Goal: Transaction & Acquisition: Purchase product/service

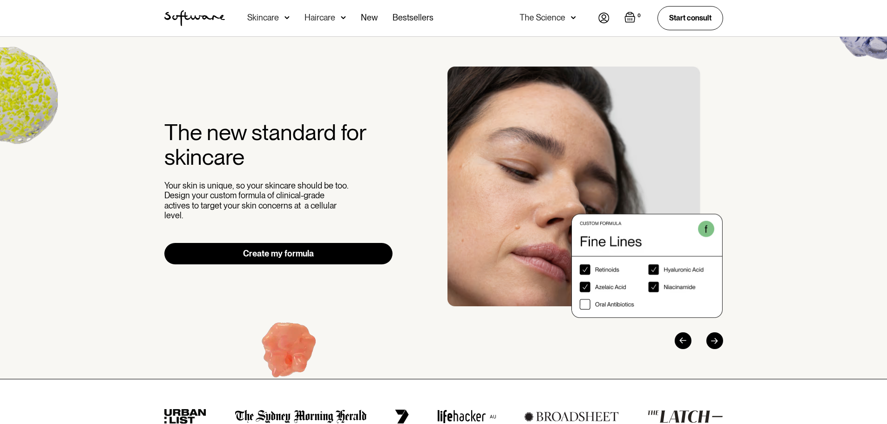
click at [328, 250] on link "Create my formula" at bounding box center [278, 253] width 229 height 21
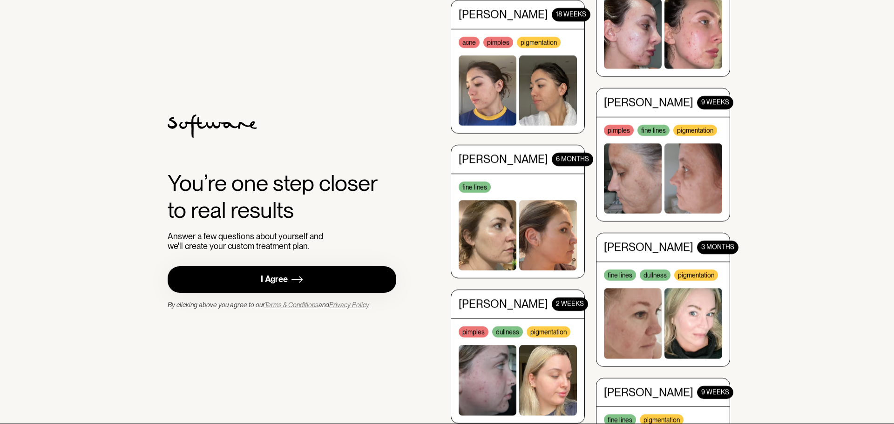
click at [275, 280] on div "I Agree" at bounding box center [274, 279] width 27 height 11
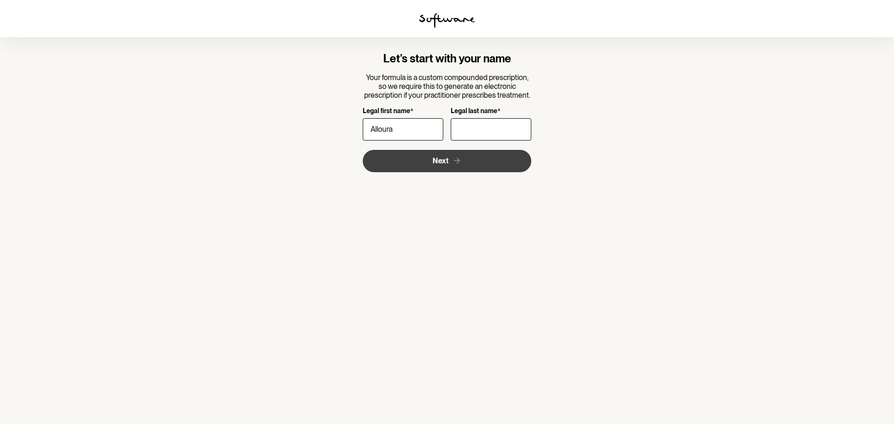
type input "Alloura"
type input "Faux"
click at [420, 161] on button "Next" at bounding box center [447, 161] width 169 height 22
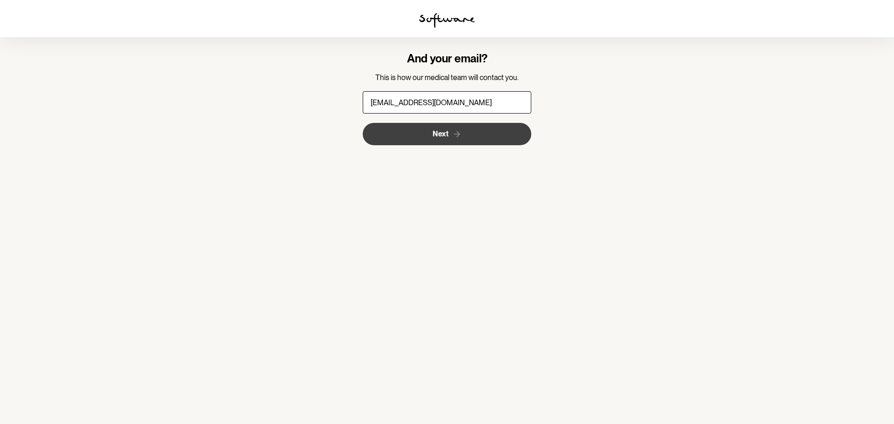
type input "allyrose1987@gmail.com"
click at [450, 142] on button "Next" at bounding box center [447, 134] width 169 height 22
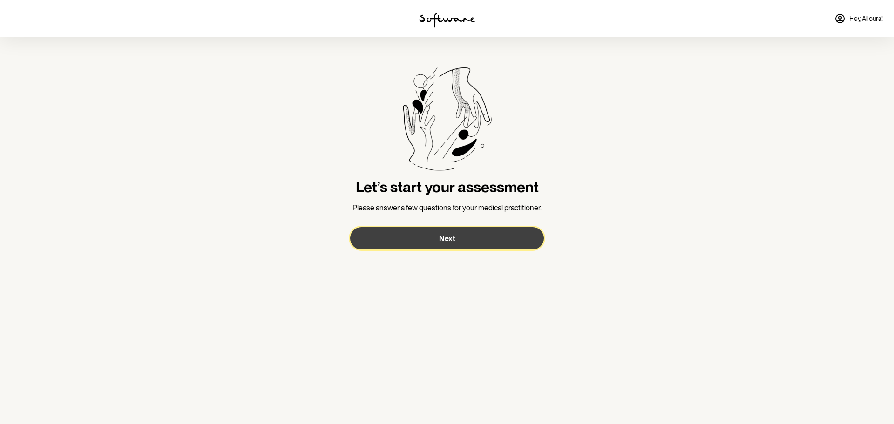
click at [449, 239] on span "Next" at bounding box center [447, 238] width 16 height 9
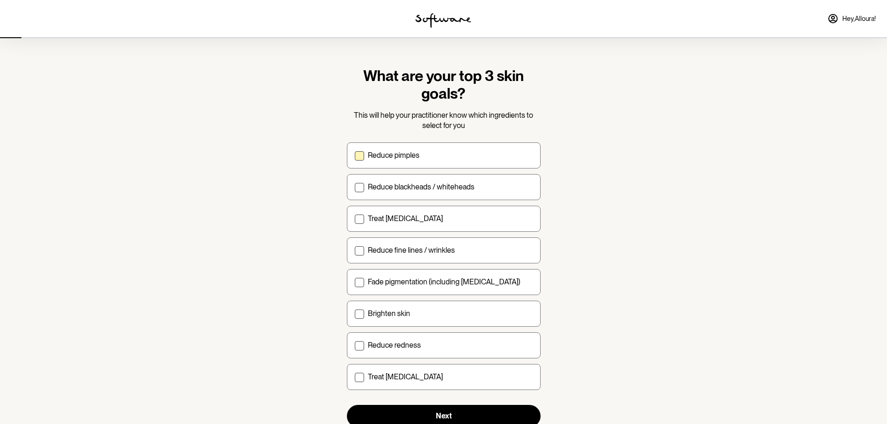
click at [360, 161] on label "Reduce pimples" at bounding box center [444, 156] width 194 height 26
click at [355, 156] on input "Reduce pimples" at bounding box center [355, 155] width 0 height 0
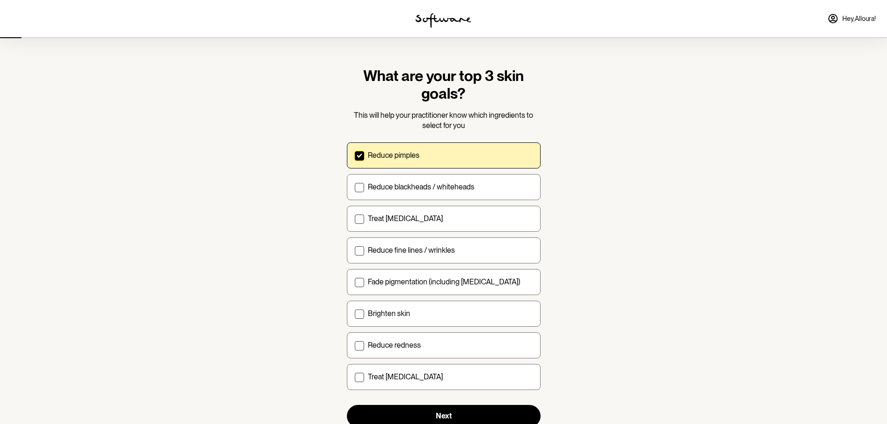
click at [364, 157] on label "Reduce pimples" at bounding box center [444, 156] width 194 height 26
click at [355, 156] on input "Reduce pimples" at bounding box center [355, 155] width 0 height 0
checkbox input "false"
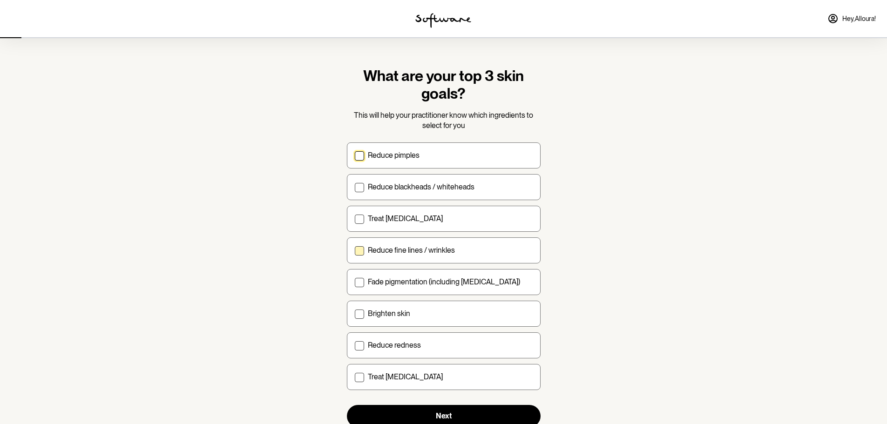
click at [353, 251] on label "Reduce fine lines / wrinkles" at bounding box center [444, 251] width 194 height 26
click at [355, 251] on input "Reduce fine lines / wrinkles" at bounding box center [355, 250] width 0 height 0
checkbox input "true"
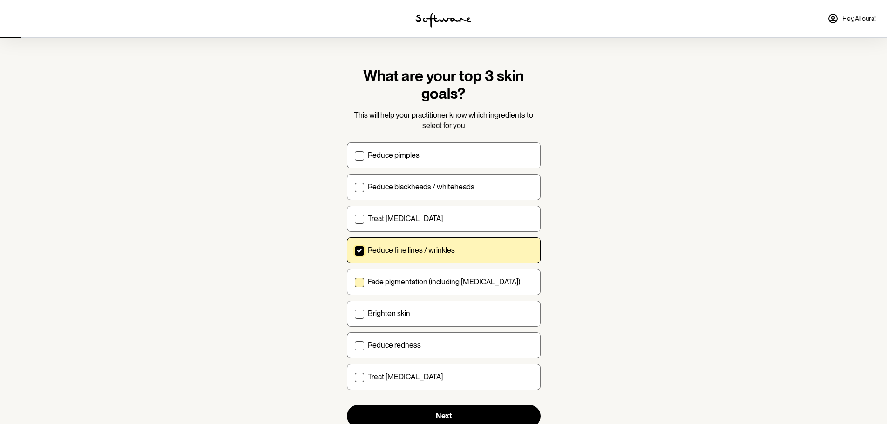
click at [357, 281] on span at bounding box center [359, 282] width 9 height 9
click at [355, 282] on input "Fade pigmentation (including melasma)" at bounding box center [355, 282] width 0 height 0
checkbox input "true"
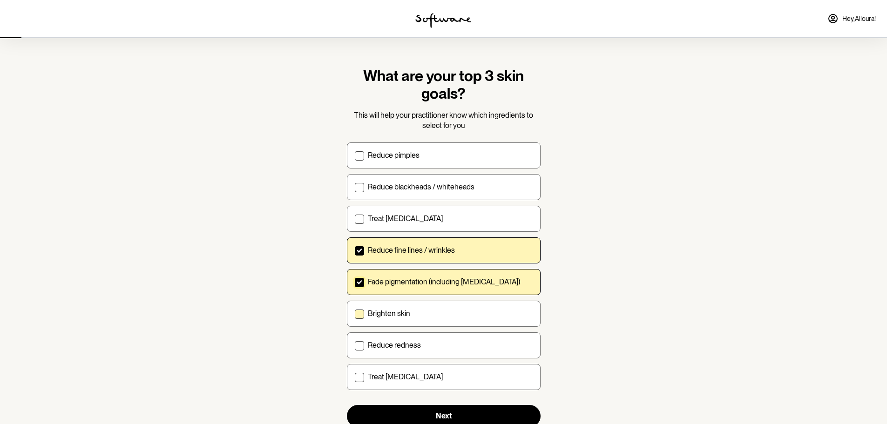
click at [359, 316] on span at bounding box center [359, 314] width 9 height 9
click at [355, 314] on input "Brighten skin" at bounding box center [355, 314] width 0 height 0
checkbox input "true"
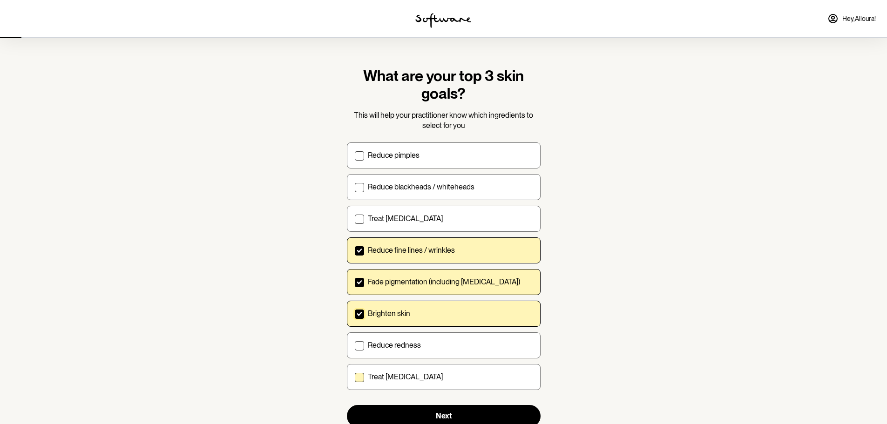
click at [361, 375] on span at bounding box center [359, 377] width 9 height 9
click at [355, 377] on input "Treat dry skin" at bounding box center [355, 377] width 0 height 0
checkbox input "true"
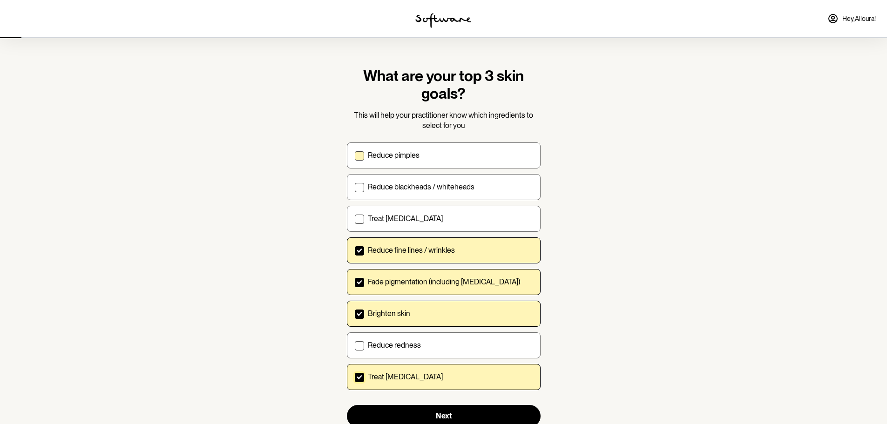
click at [358, 157] on span at bounding box center [359, 155] width 9 height 9
click at [355, 156] on input "Reduce pimples" at bounding box center [355, 155] width 0 height 0
checkbox input "true"
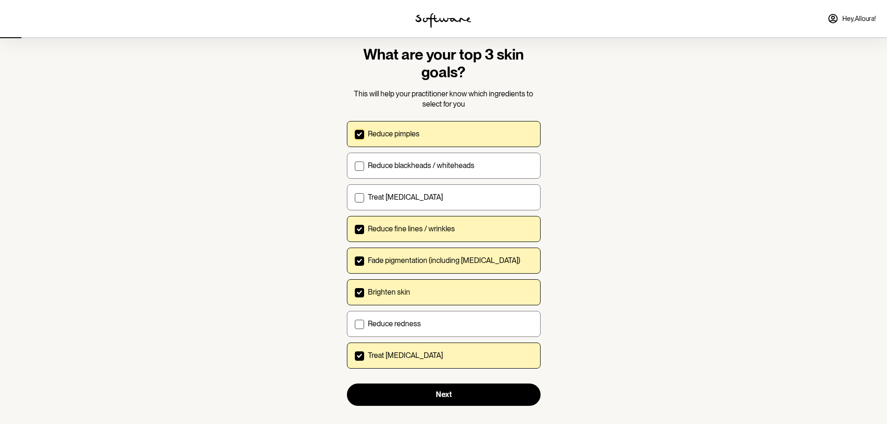
scroll to position [33, 0]
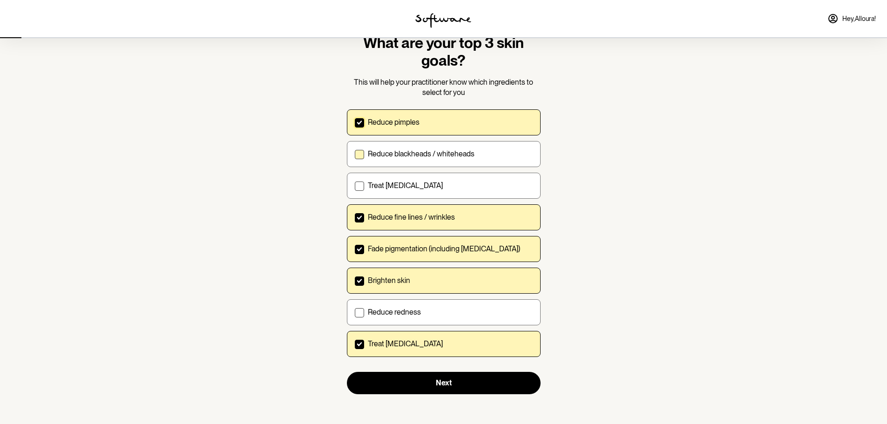
drag, startPoint x: 361, startPoint y: 151, endPoint x: 368, endPoint y: 153, distance: 7.1
click at [361, 151] on span at bounding box center [359, 154] width 9 height 9
click at [355, 154] on input "Reduce blackheads / whiteheads" at bounding box center [355, 154] width 0 height 0
checkbox input "true"
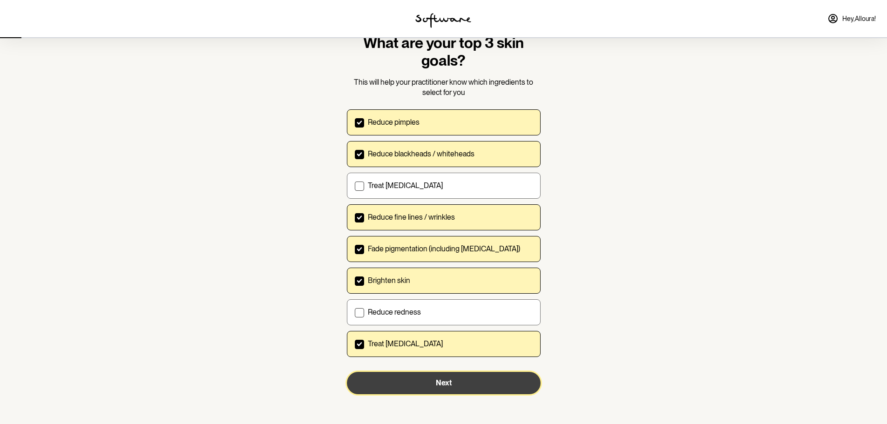
click at [455, 377] on button "Next" at bounding box center [444, 383] width 194 height 22
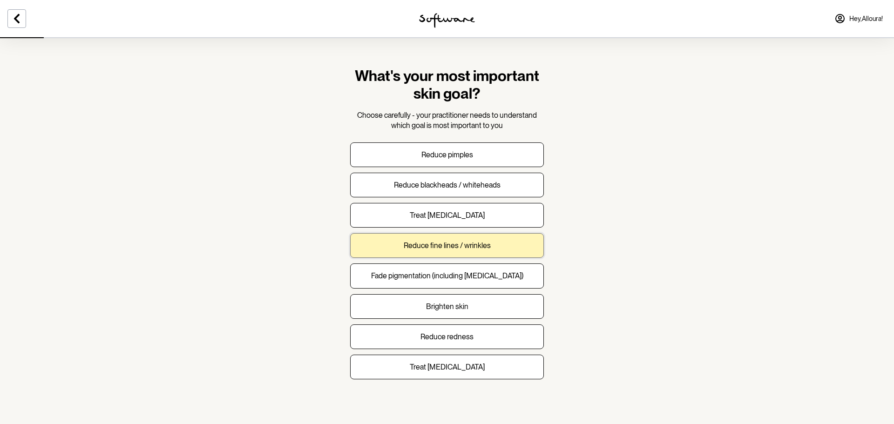
click at [505, 256] on button "Reduce fine lines / wrinkles" at bounding box center [447, 245] width 194 height 25
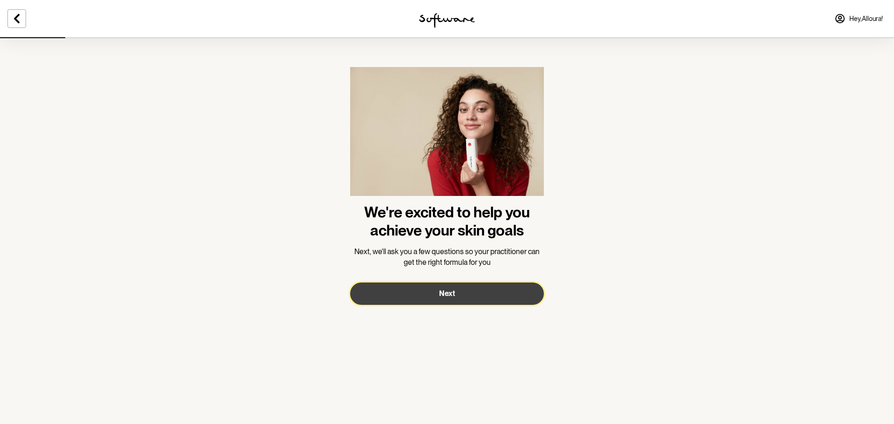
click at [509, 293] on button "Next" at bounding box center [447, 294] width 194 height 22
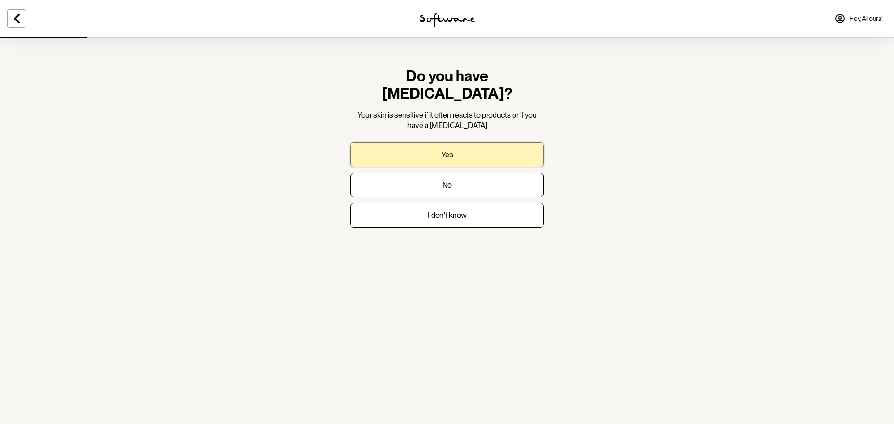
click at [470, 143] on button "Yes" at bounding box center [447, 155] width 194 height 25
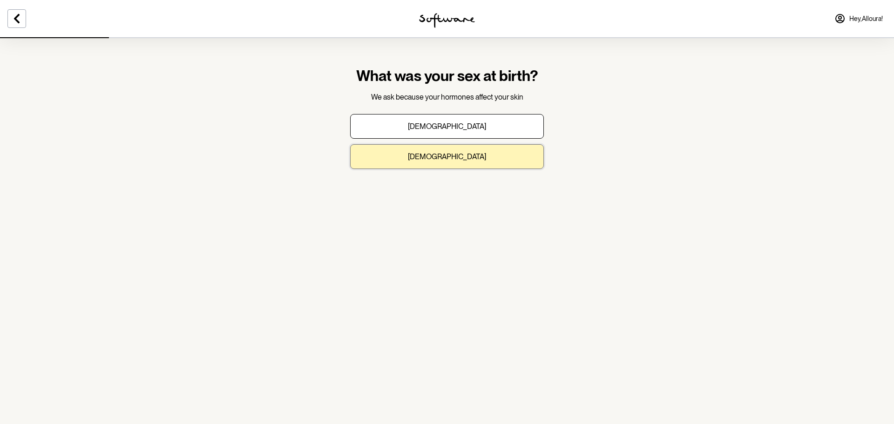
click at [455, 158] on p "Female" at bounding box center [447, 156] width 78 height 9
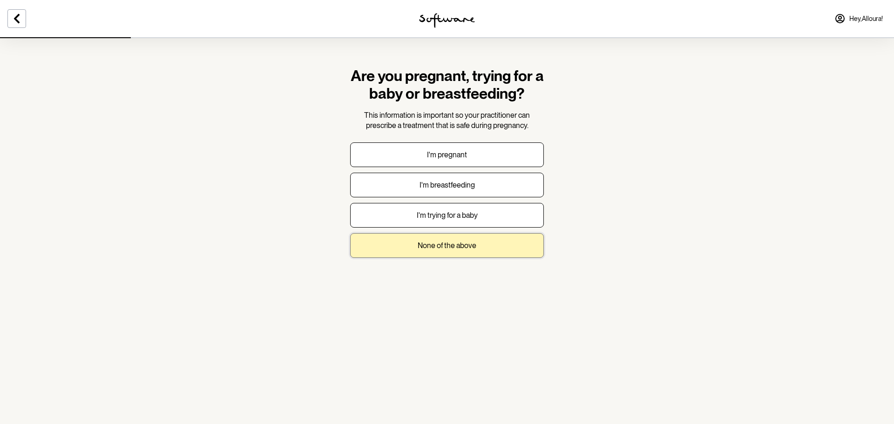
click at [464, 252] on button "None of the above" at bounding box center [447, 245] width 194 height 25
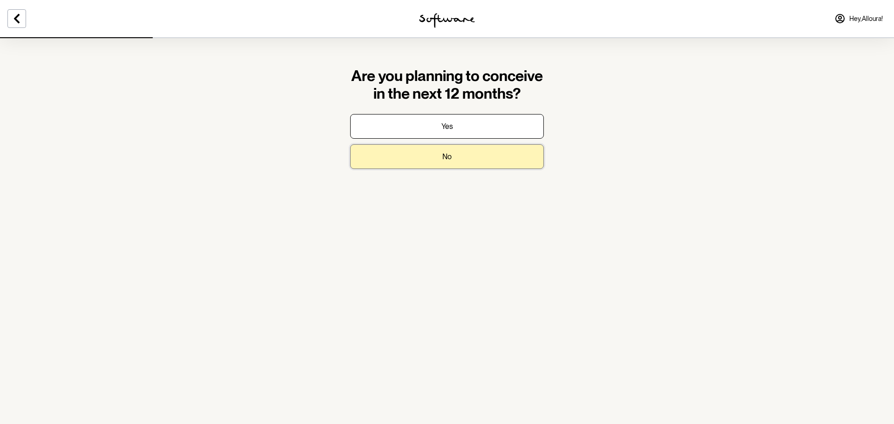
click at [446, 149] on button "No" at bounding box center [447, 156] width 194 height 25
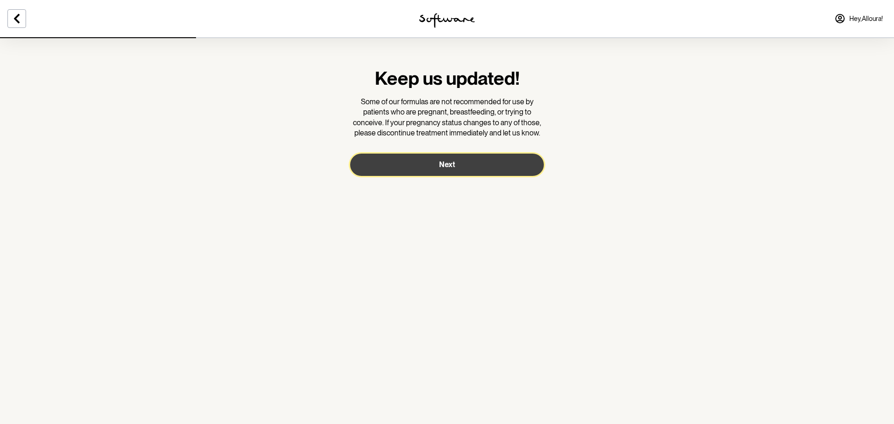
click at [451, 165] on span "Next" at bounding box center [447, 164] width 16 height 9
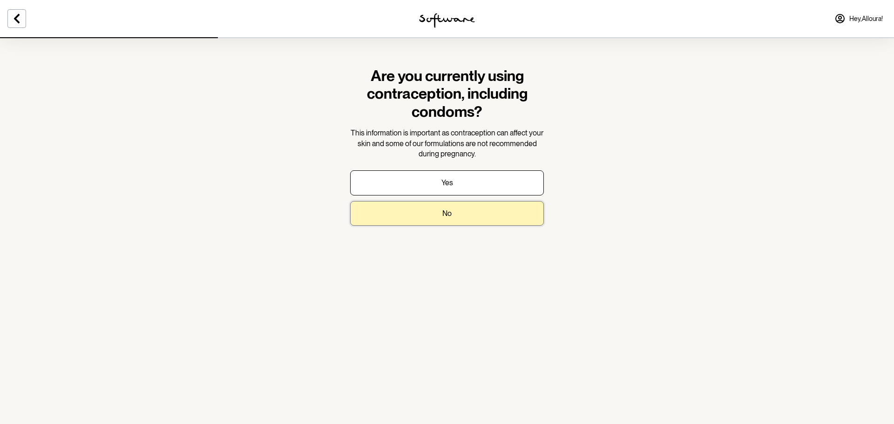
click at [451, 219] on button "No" at bounding box center [447, 213] width 194 height 25
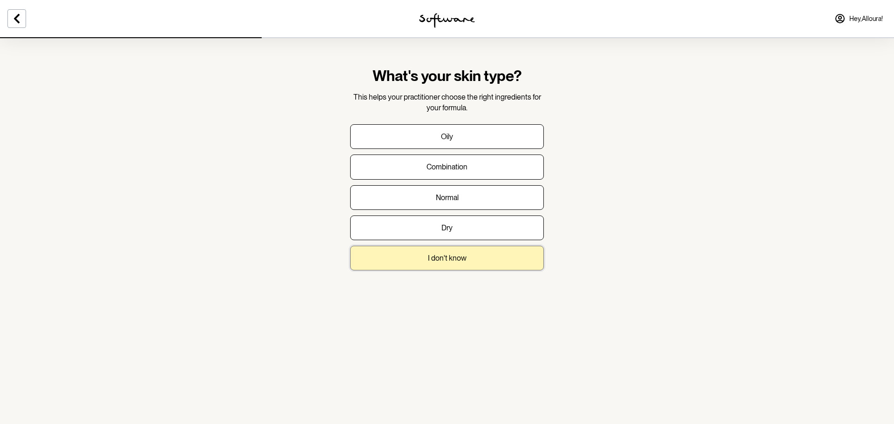
click at [454, 256] on p "I don't know" at bounding box center [447, 258] width 39 height 9
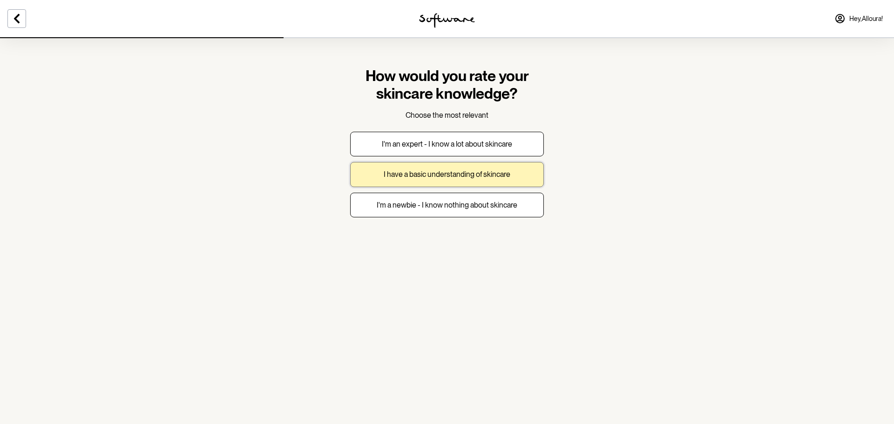
click at [441, 178] on p "I have a basic understanding of skincare" at bounding box center [447, 174] width 127 height 9
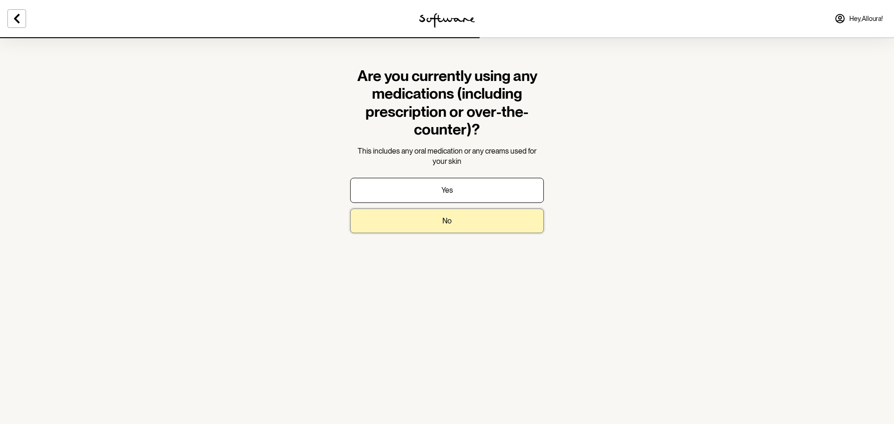
click at [469, 232] on button "No" at bounding box center [447, 221] width 194 height 25
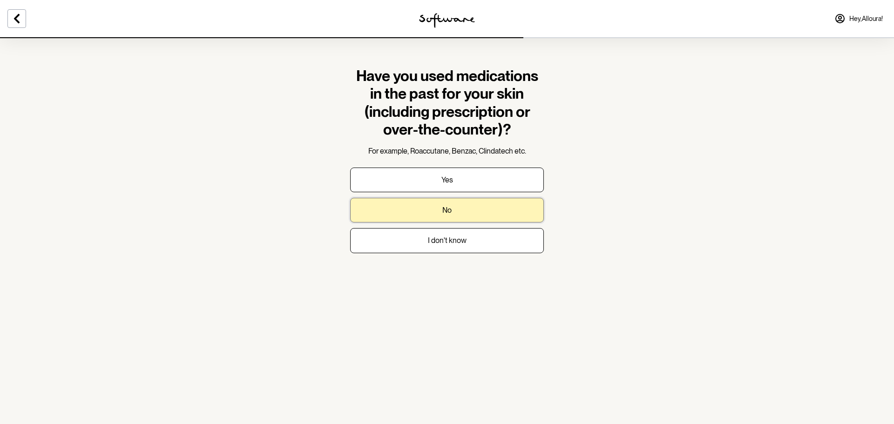
click at [493, 210] on button "No" at bounding box center [447, 210] width 194 height 25
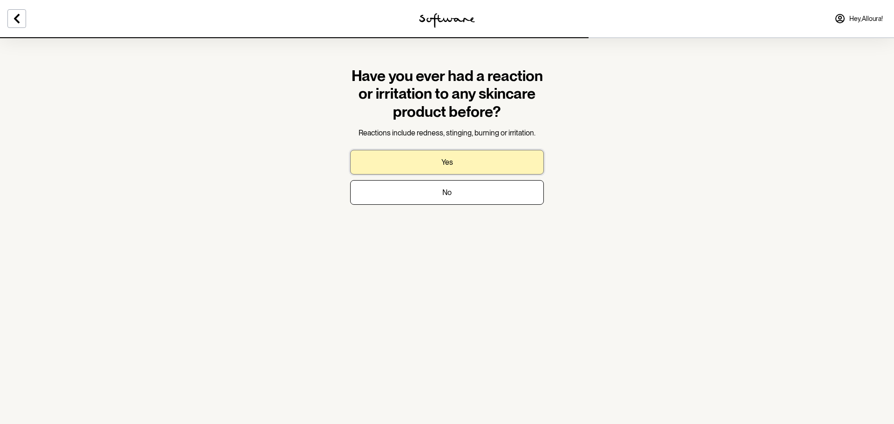
click at [456, 166] on button "Yes" at bounding box center [447, 162] width 194 height 25
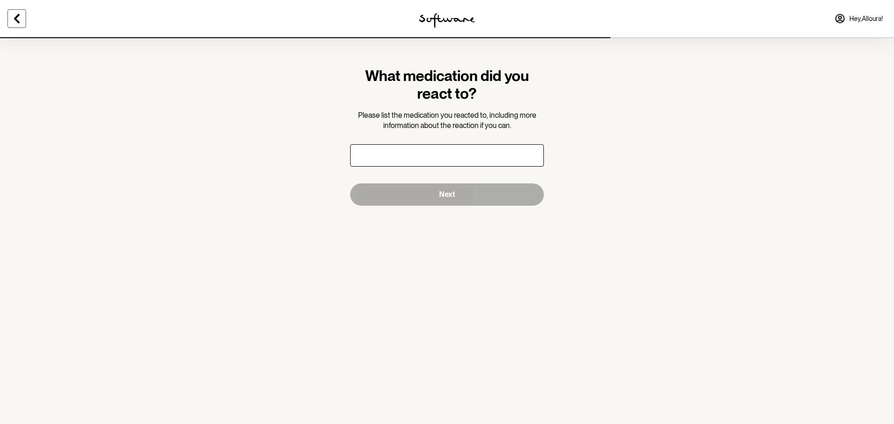
click at [18, 25] on button at bounding box center [16, 18] width 19 height 19
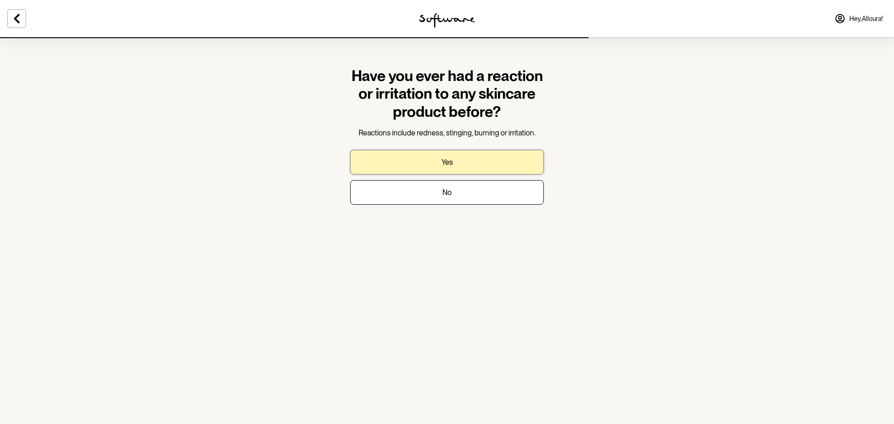
click at [456, 166] on button "Yes" at bounding box center [447, 162] width 194 height 25
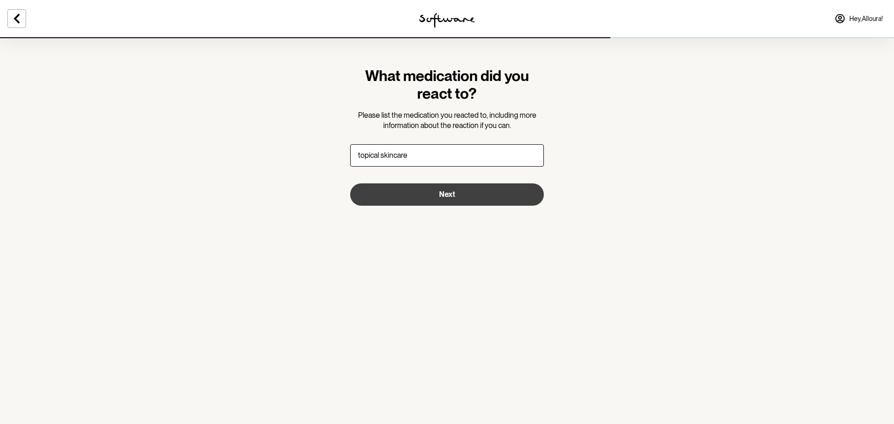
type input "topical skincare"
click at [479, 198] on button "Next" at bounding box center [447, 195] width 194 height 22
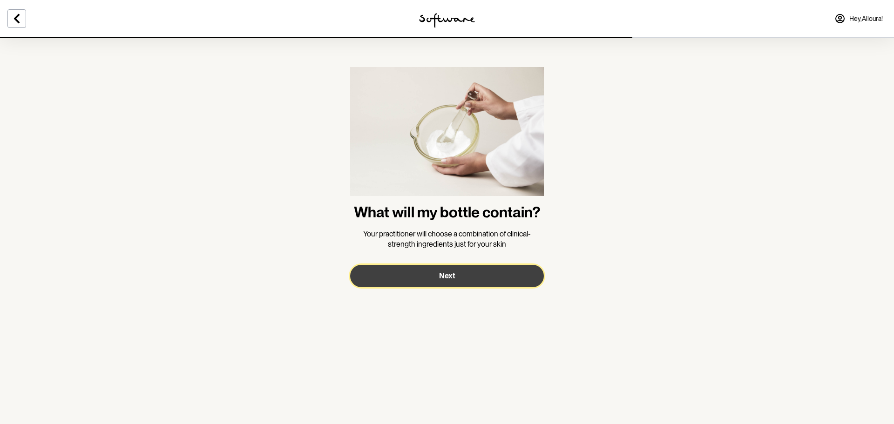
click at [465, 277] on button "Next" at bounding box center [447, 276] width 194 height 22
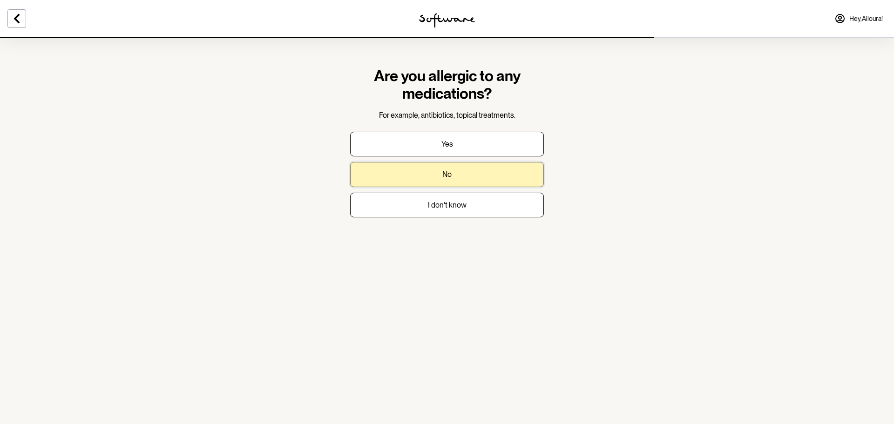
click at [482, 175] on button "No" at bounding box center [447, 174] width 194 height 25
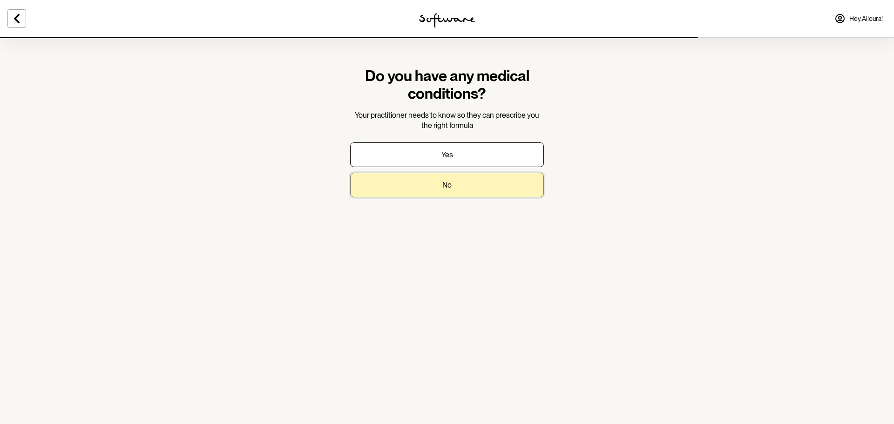
click at [483, 189] on button "No" at bounding box center [447, 185] width 194 height 25
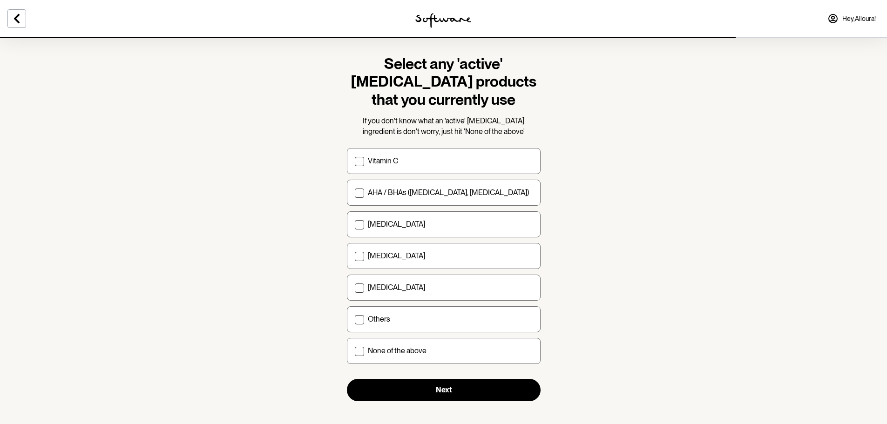
scroll to position [19, 0]
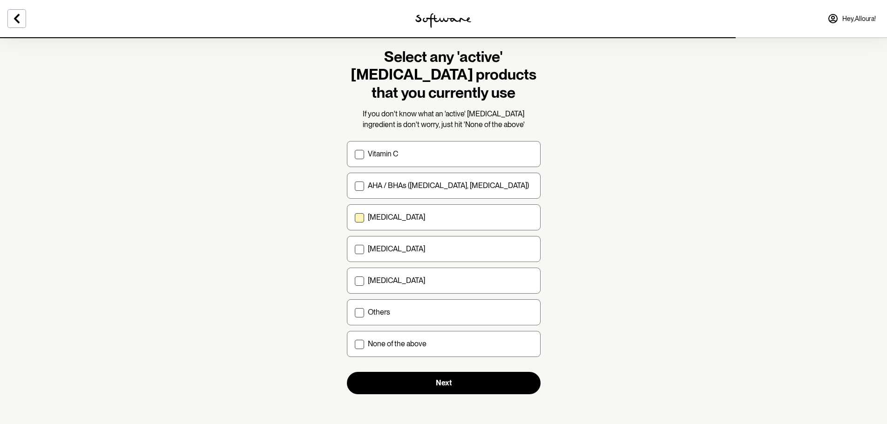
click at [359, 221] on span at bounding box center [359, 217] width 9 height 9
click at [355, 218] on input "Retinol" at bounding box center [355, 218] width 0 height 0
checkbox input "true"
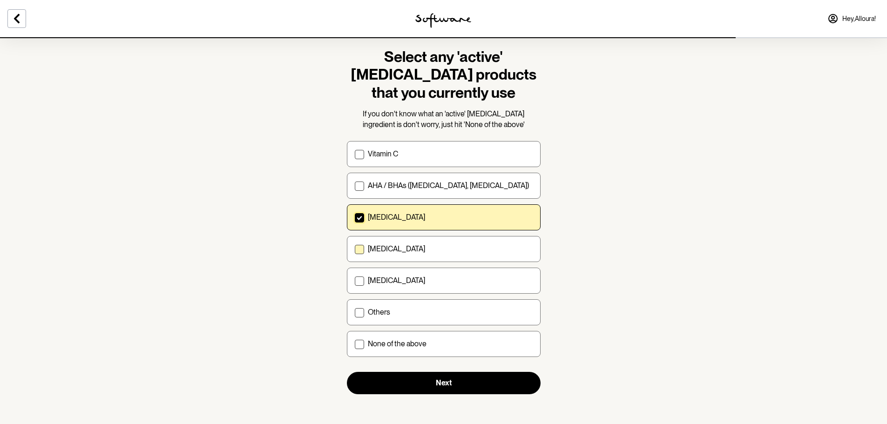
click at [357, 252] on span at bounding box center [359, 249] width 9 height 9
click at [355, 250] on input "[MEDICAL_DATA]" at bounding box center [355, 249] width 0 height 0
checkbox input "true"
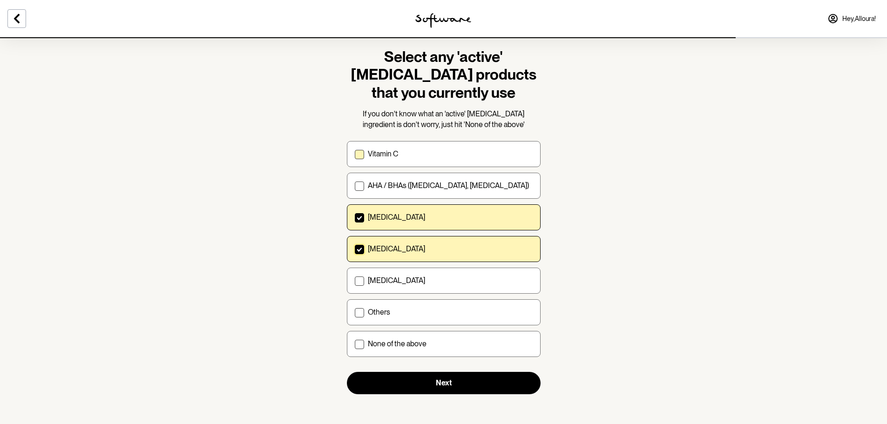
click at [358, 152] on span at bounding box center [359, 154] width 9 height 9
click at [355, 154] on input "Vitamin C" at bounding box center [355, 154] width 0 height 0
checkbox input "true"
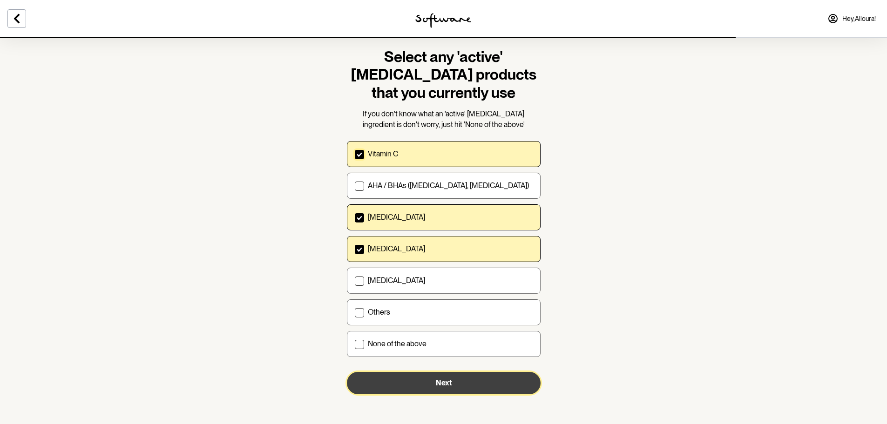
click at [467, 385] on button "Next" at bounding box center [444, 383] width 194 height 22
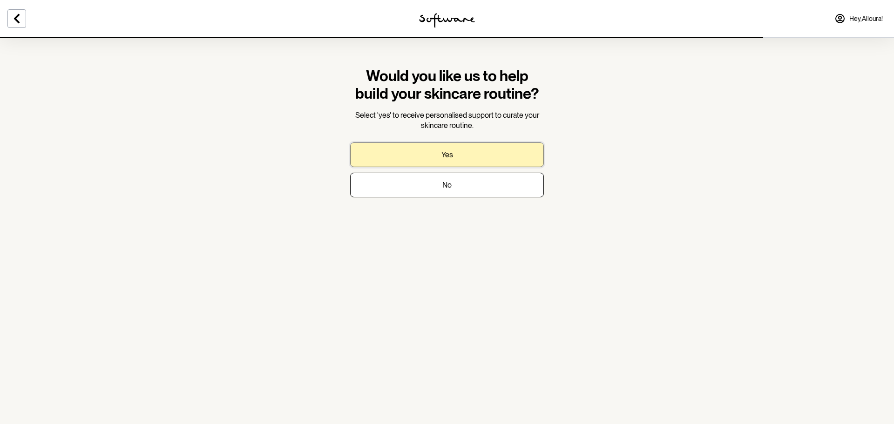
click at [497, 156] on button "Yes" at bounding box center [447, 155] width 194 height 25
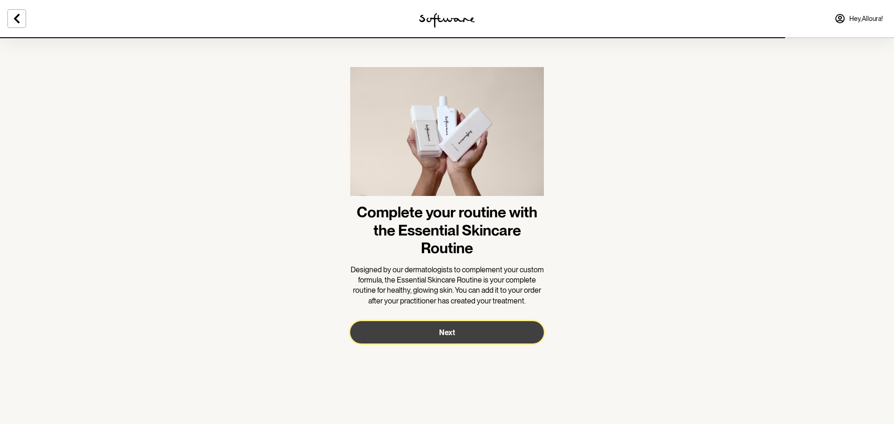
click at [451, 337] on span "Next" at bounding box center [447, 332] width 16 height 9
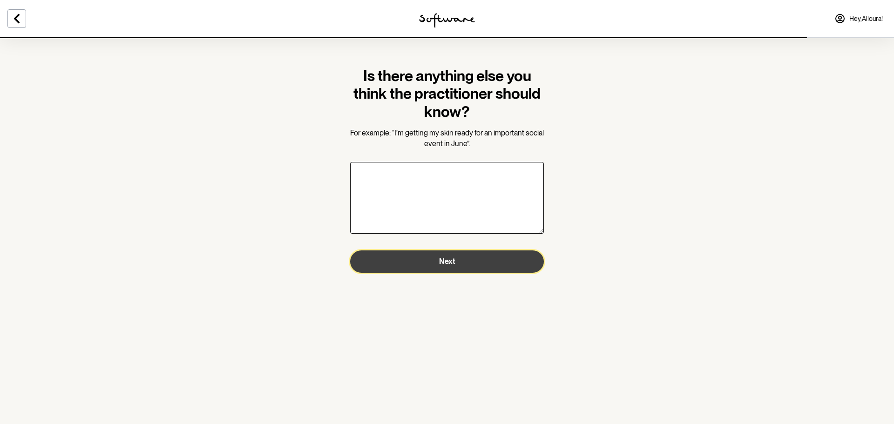
click at [441, 263] on span "Next" at bounding box center [447, 261] width 16 height 9
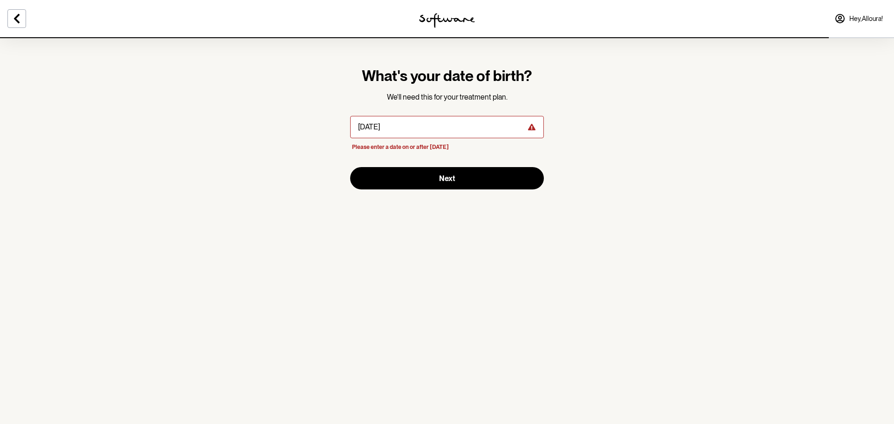
type input "05/09/1987"
drag, startPoint x: 435, startPoint y: 130, endPoint x: 54, endPoint y: 69, distance: 385.9
click at [83, 71] on section "What's your date of birth? We'll need this for your treatment plan. Please ente…" at bounding box center [447, 212] width 894 height 424
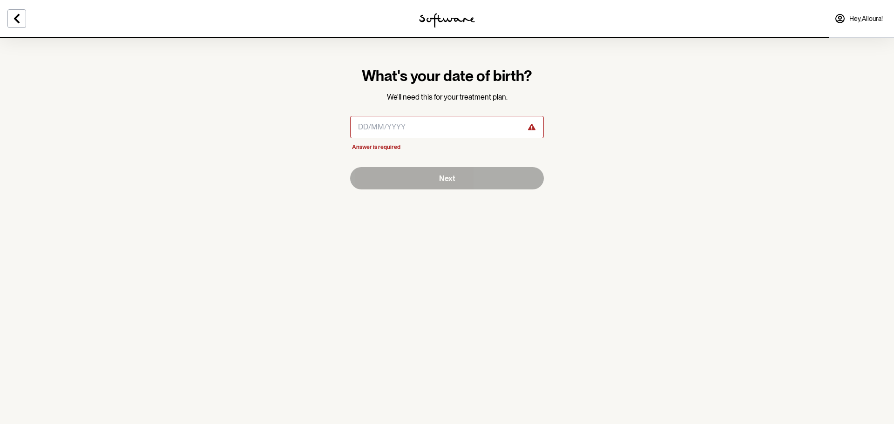
drag, startPoint x: 370, startPoint y: 128, endPoint x: 386, endPoint y: 136, distance: 17.5
click at [370, 129] on input "masked-date" at bounding box center [447, 127] width 194 height 22
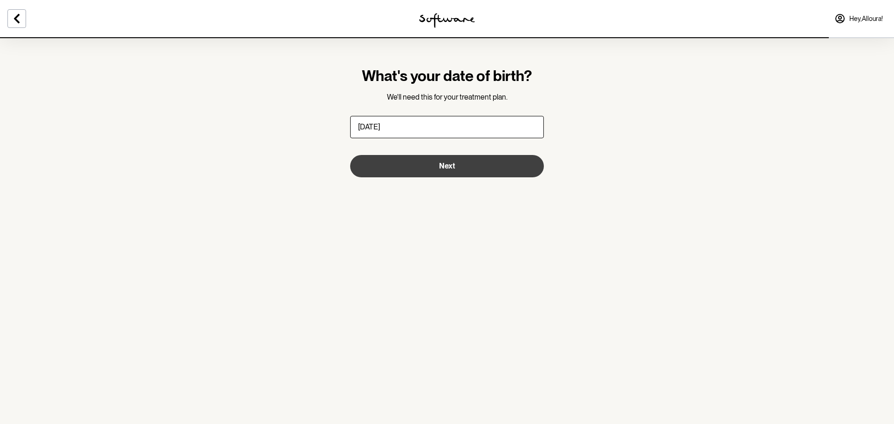
type input "05/09/1987"
click at [514, 164] on button "Next" at bounding box center [447, 166] width 194 height 22
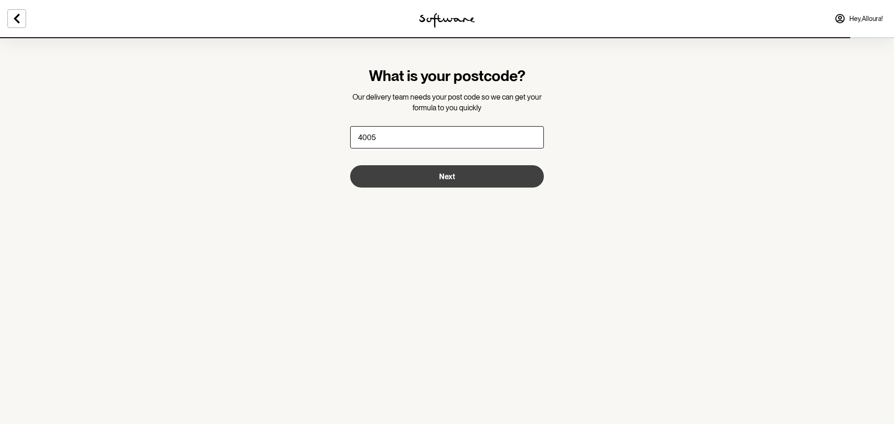
type input "4005"
click at [506, 171] on button "Next" at bounding box center [447, 176] width 194 height 22
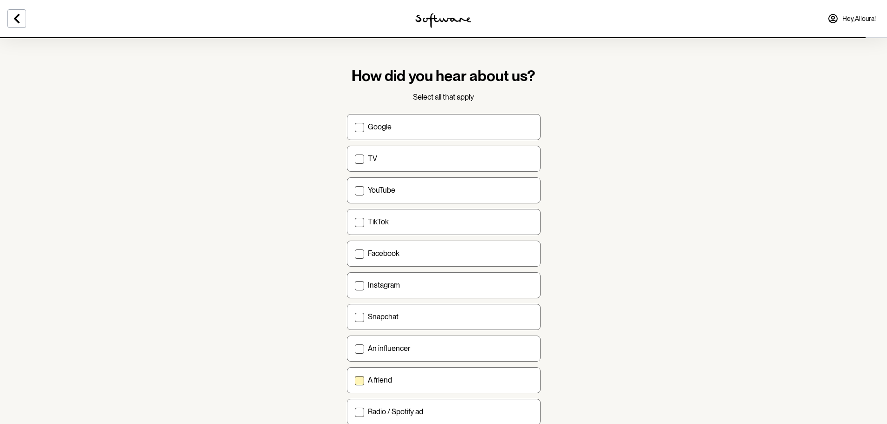
drag, startPoint x: 354, startPoint y: 381, endPoint x: 372, endPoint y: 385, distance: 18.8
click at [356, 381] on label "A friend" at bounding box center [444, 381] width 194 height 26
click at [355, 381] on input "A friend" at bounding box center [355, 380] width 0 height 0
checkbox input "true"
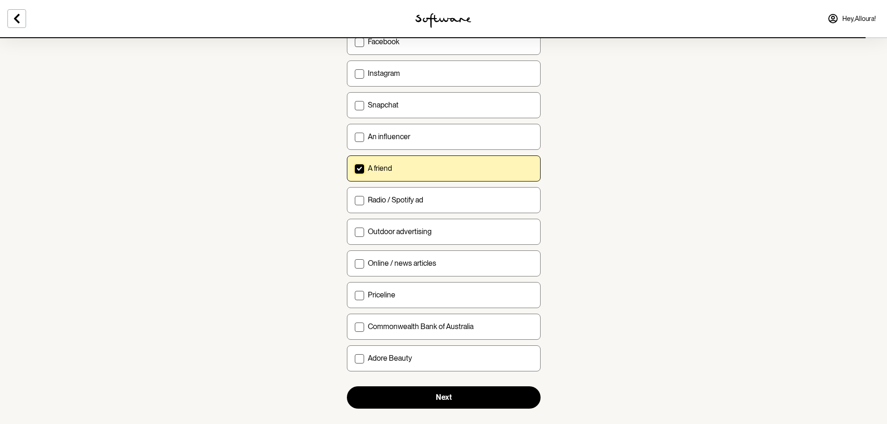
scroll to position [226, 0]
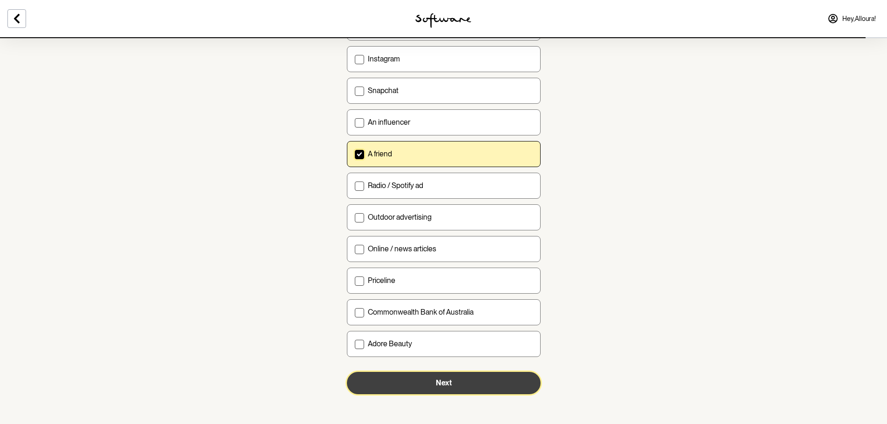
click at [459, 387] on button "Next" at bounding box center [444, 383] width 194 height 22
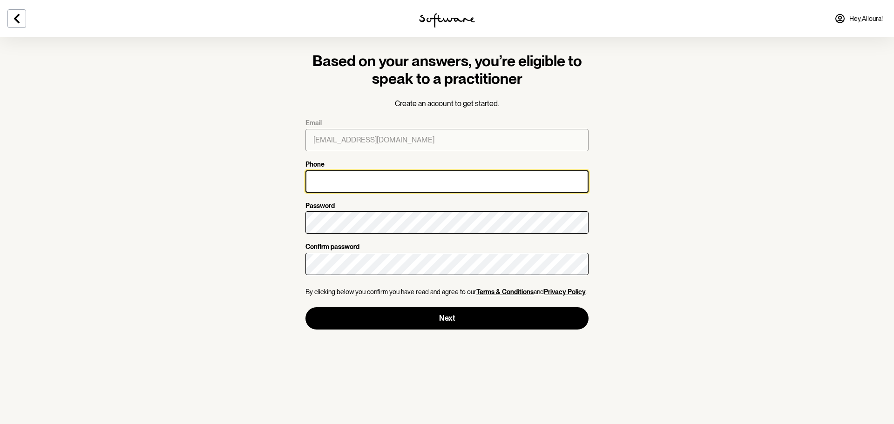
click at [462, 184] on input "Phone" at bounding box center [447, 181] width 283 height 22
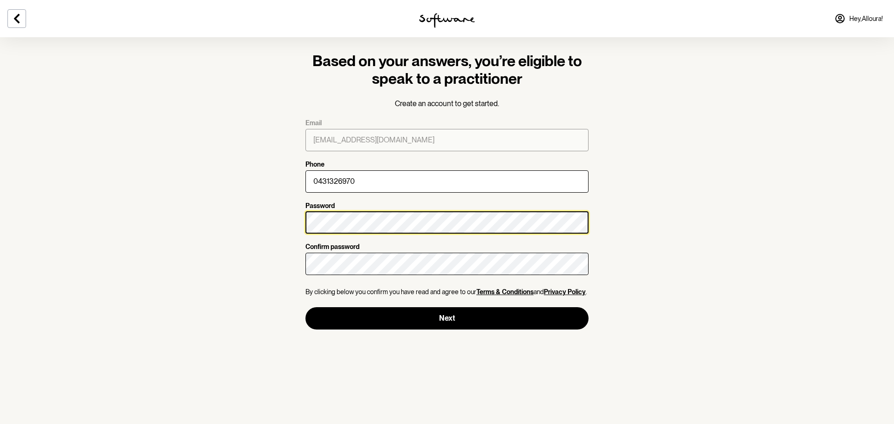
click at [0, 192] on section "Based on your answers, you’re eligible to speak to a practitioner Create an acc…" at bounding box center [447, 212] width 894 height 424
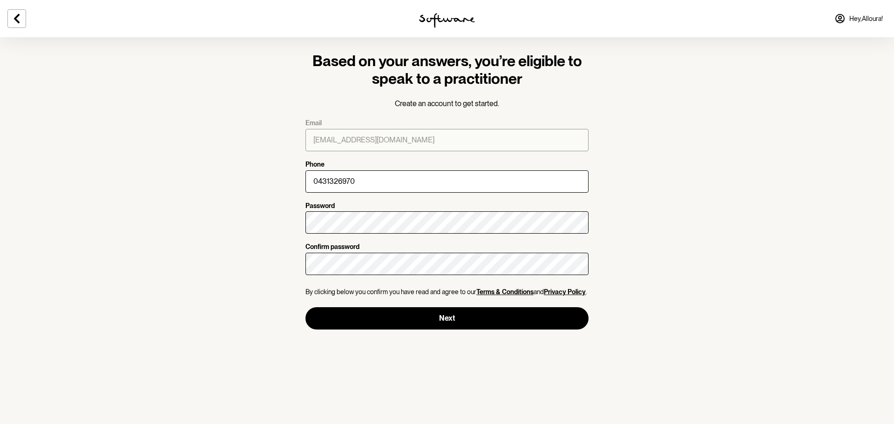
click at [891, 418] on section "Based on your answers, you’re eligible to speak to a practitioner Create an acc…" at bounding box center [447, 212] width 894 height 424
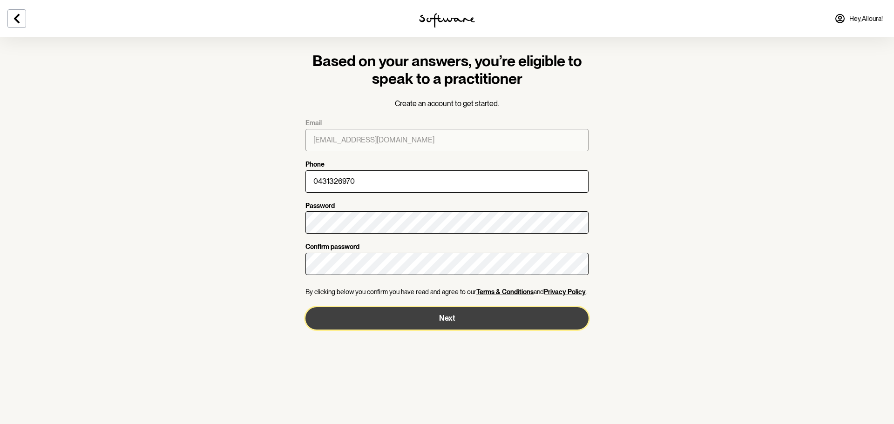
click at [450, 324] on button "Next" at bounding box center [447, 318] width 283 height 22
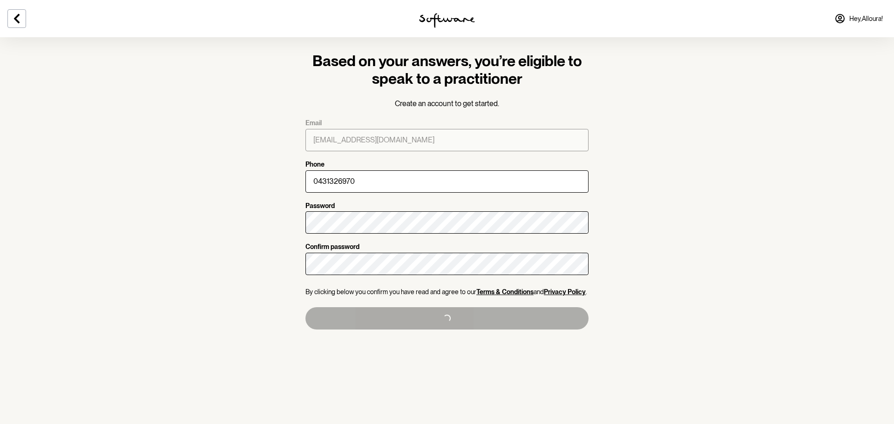
type input "+61431326970"
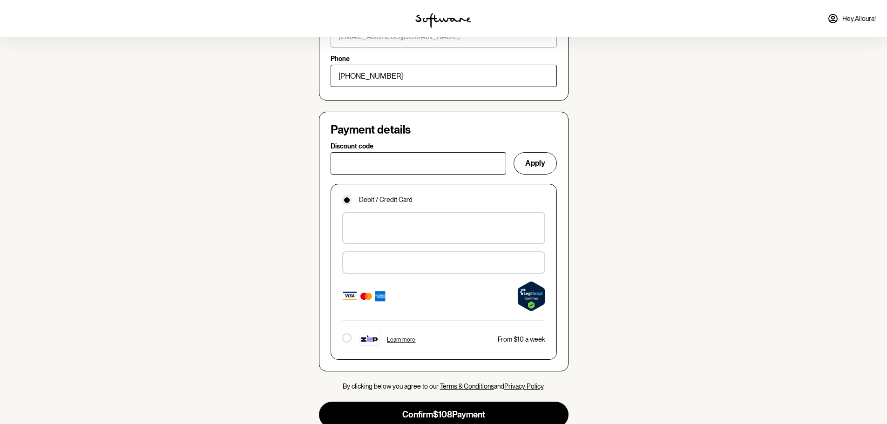
scroll to position [606, 0]
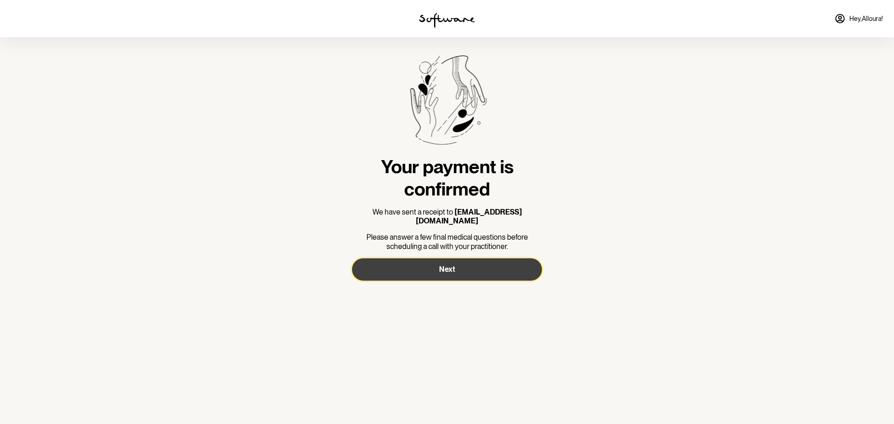
click at [464, 259] on button "Next" at bounding box center [447, 270] width 190 height 22
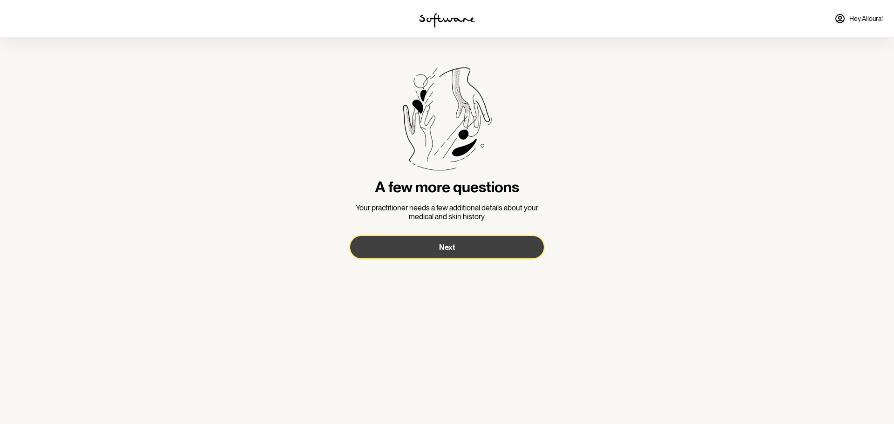
click at [461, 253] on button "Next" at bounding box center [447, 247] width 194 height 22
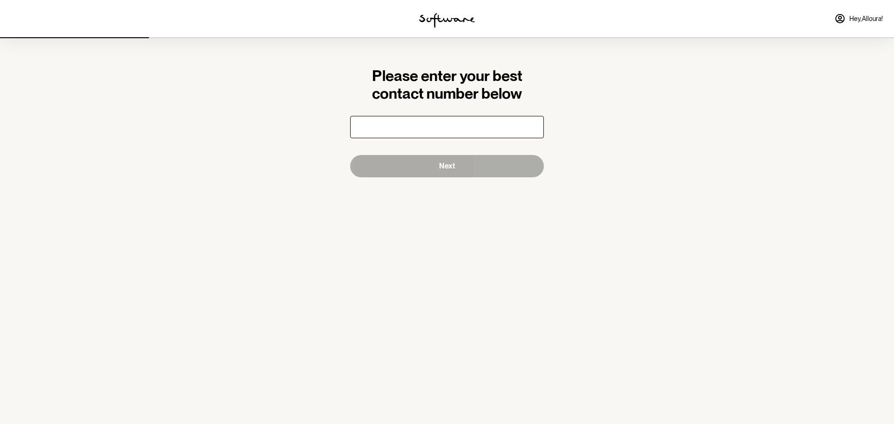
click at [532, 133] on input "number" at bounding box center [447, 127] width 194 height 22
click at [535, 128] on input "number" at bounding box center [447, 127] width 194 height 22
click at [534, 128] on input "-0.01" at bounding box center [447, 127] width 194 height 22
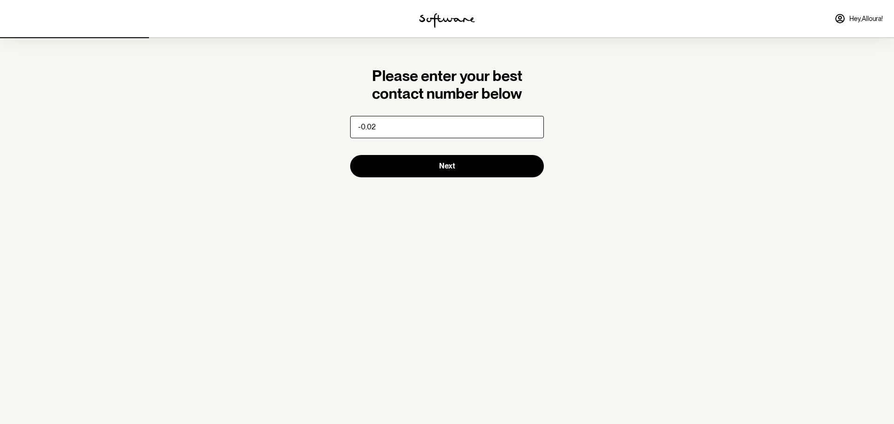
click at [535, 128] on input "-0.02" at bounding box center [447, 127] width 194 height 22
drag, startPoint x: 503, startPoint y: 124, endPoint x: 145, endPoint y: 117, distance: 357.8
click at [145, 117] on section "Please enter your best contact number below -0.02 Next" at bounding box center [447, 212] width 894 height 424
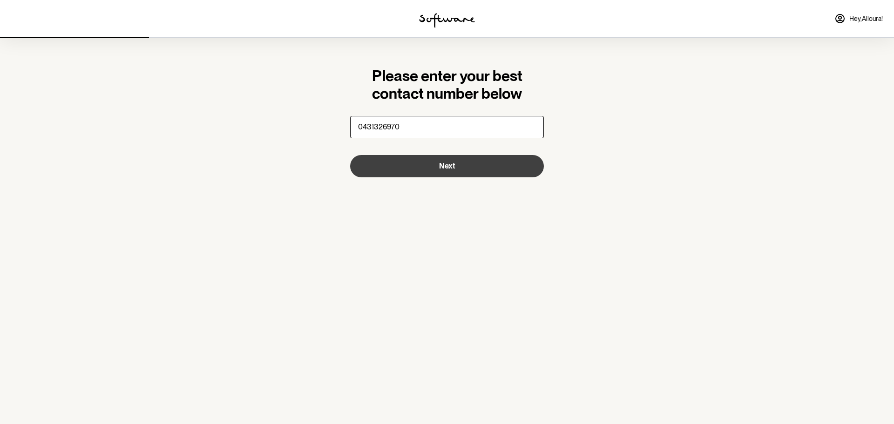
type input "0431326970"
click at [466, 168] on button "Next" at bounding box center [447, 166] width 194 height 22
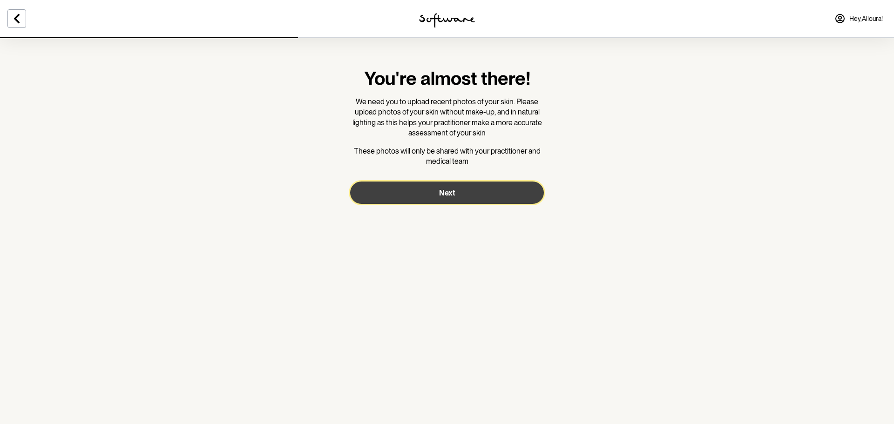
click at [434, 202] on button "Next" at bounding box center [447, 193] width 194 height 22
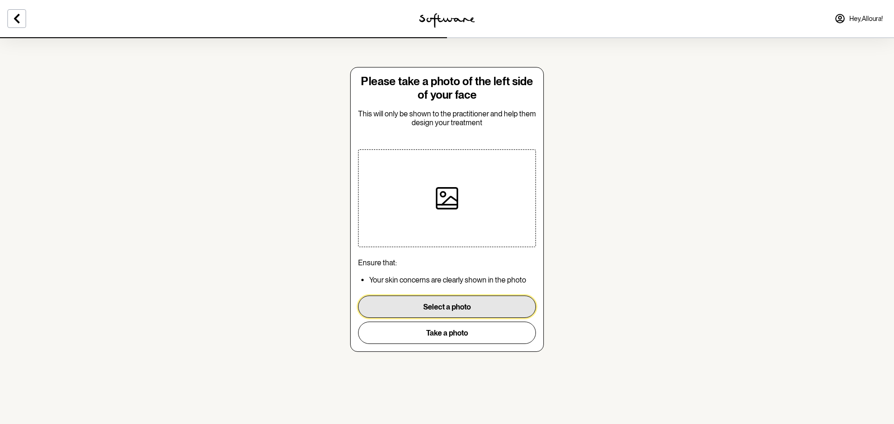
click at [472, 307] on button "Select a photo" at bounding box center [447, 307] width 178 height 22
click at [476, 308] on button "Select a photo" at bounding box center [447, 307] width 178 height 22
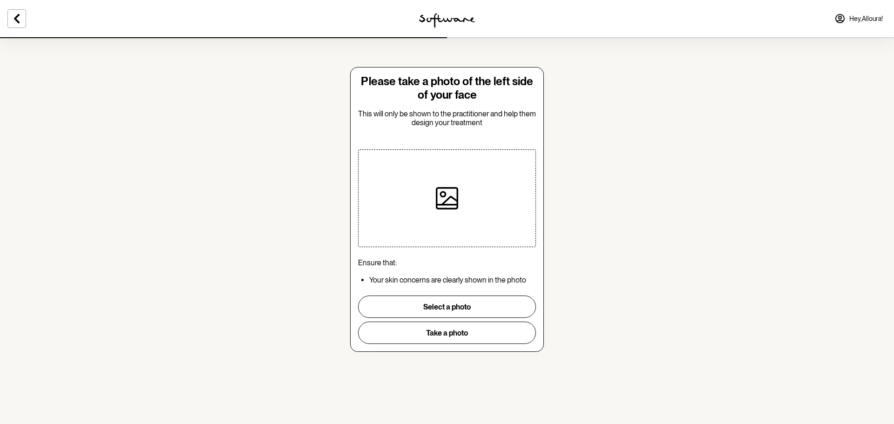
drag, startPoint x: 841, startPoint y: 0, endPoint x: 673, endPoint y: 99, distance: 194.6
click at [679, 93] on section "Please take a photo of the left side of your face This will only be shown to th…" at bounding box center [447, 212] width 894 height 424
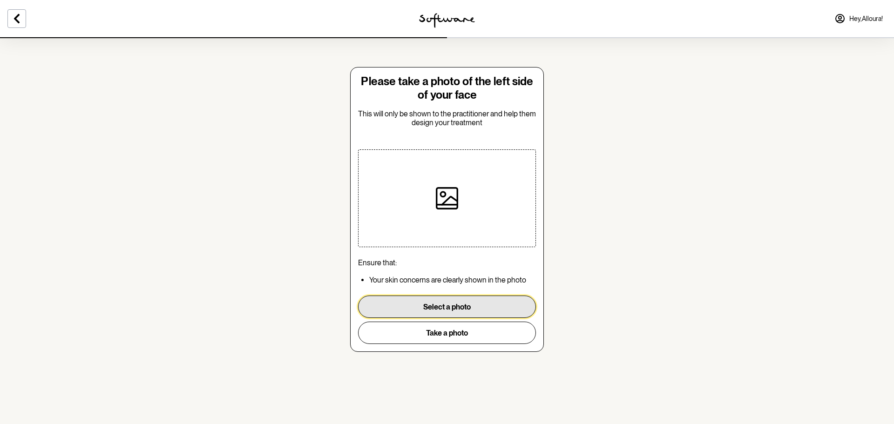
click at [467, 313] on button "Select a photo" at bounding box center [447, 307] width 178 height 22
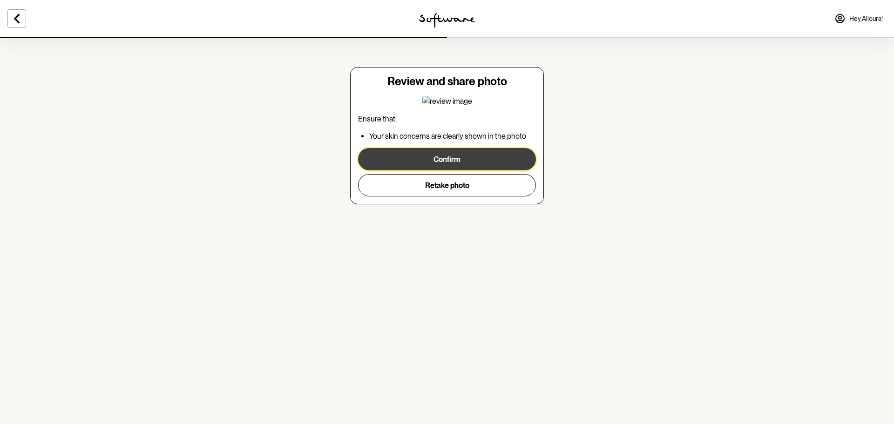
click at [479, 158] on button "Confirm" at bounding box center [447, 159] width 178 height 22
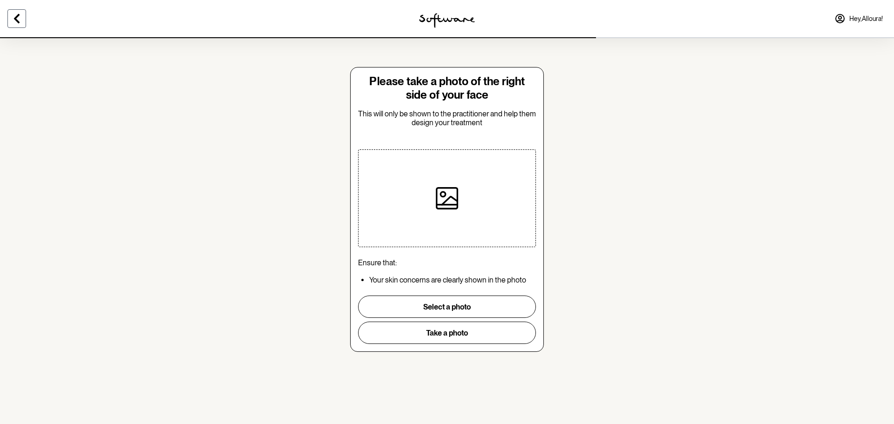
click at [20, 27] on button at bounding box center [16, 18] width 19 height 19
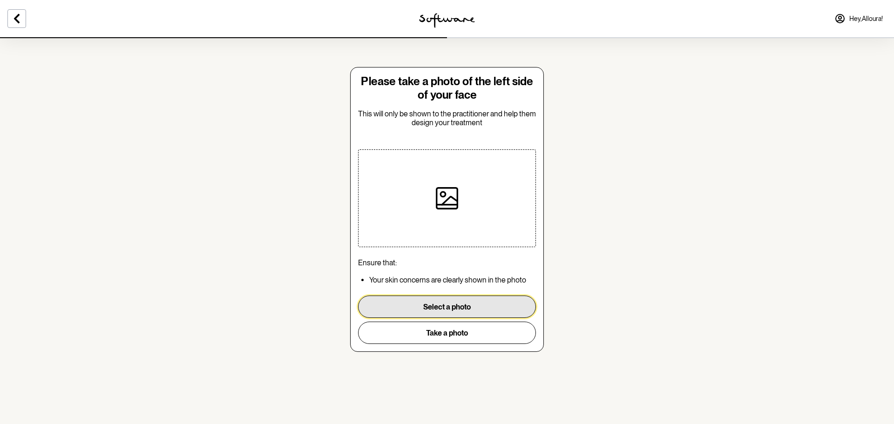
click at [477, 303] on button "Select a photo" at bounding box center [447, 307] width 178 height 22
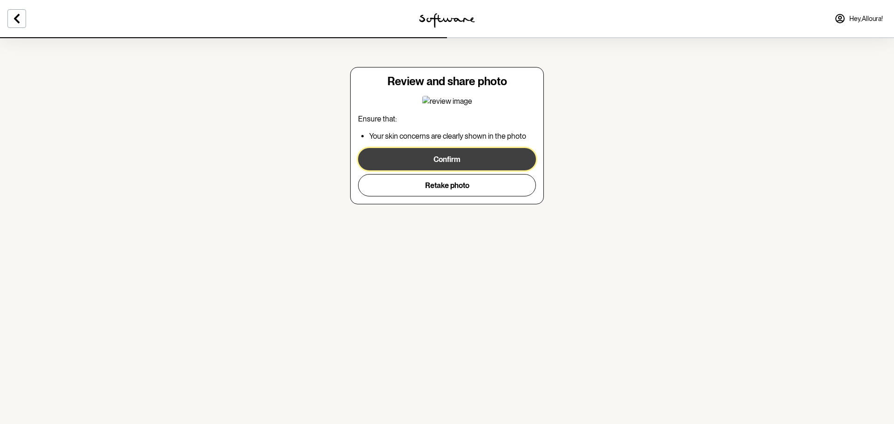
click at [468, 163] on button "Confirm" at bounding box center [447, 159] width 178 height 22
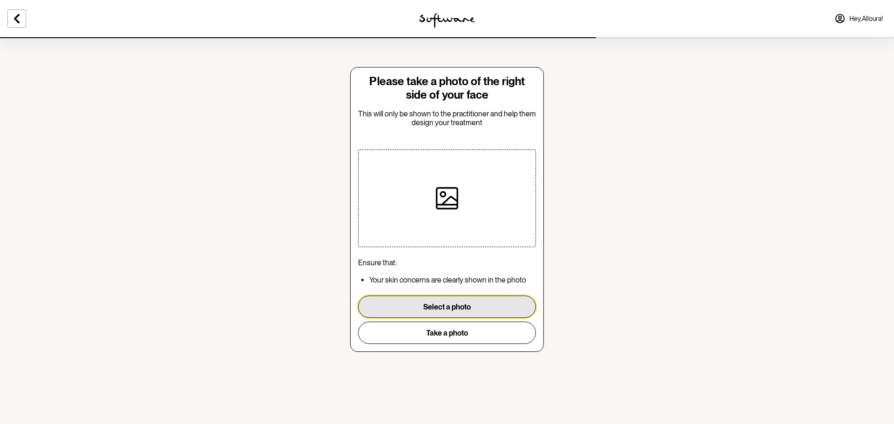
click at [473, 314] on button "Select a photo" at bounding box center [447, 307] width 178 height 22
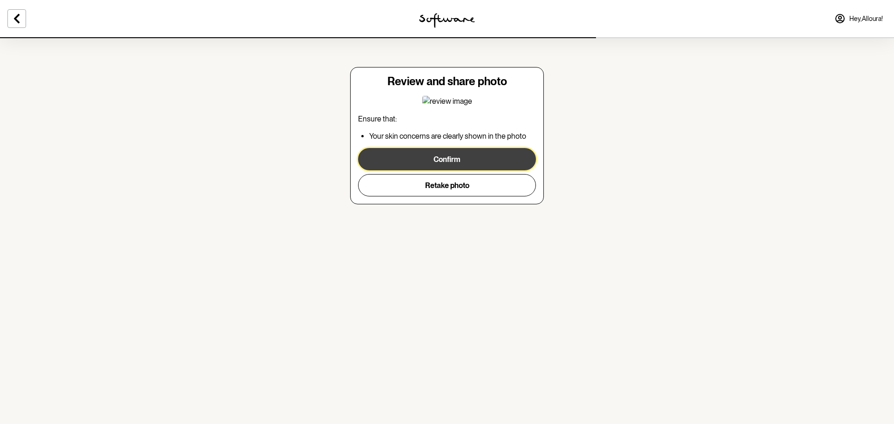
click at [473, 162] on button "Confirm" at bounding box center [447, 159] width 178 height 22
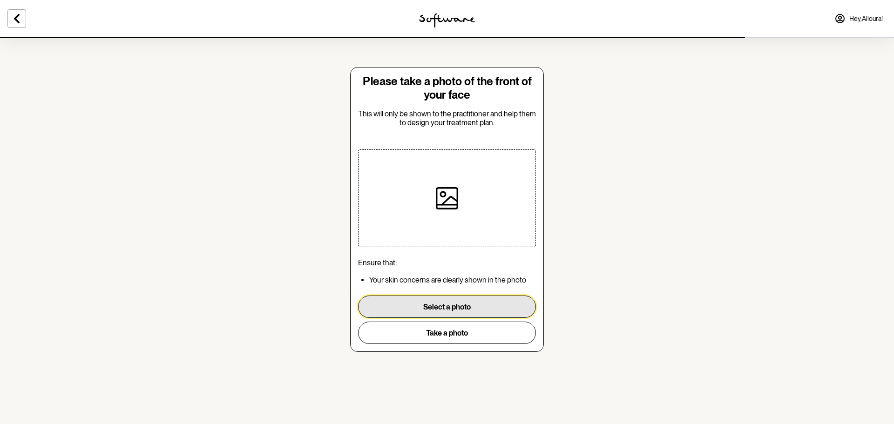
click at [442, 307] on button "Select a photo" at bounding box center [447, 307] width 178 height 22
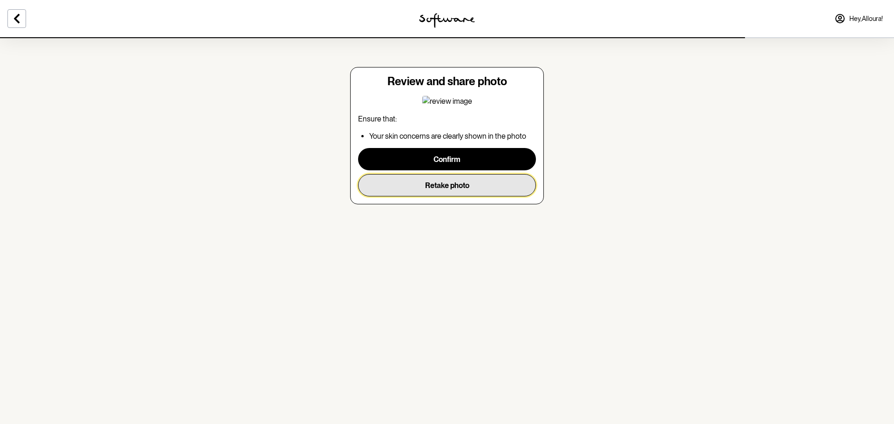
click at [424, 187] on button "Retake photo" at bounding box center [447, 185] width 178 height 22
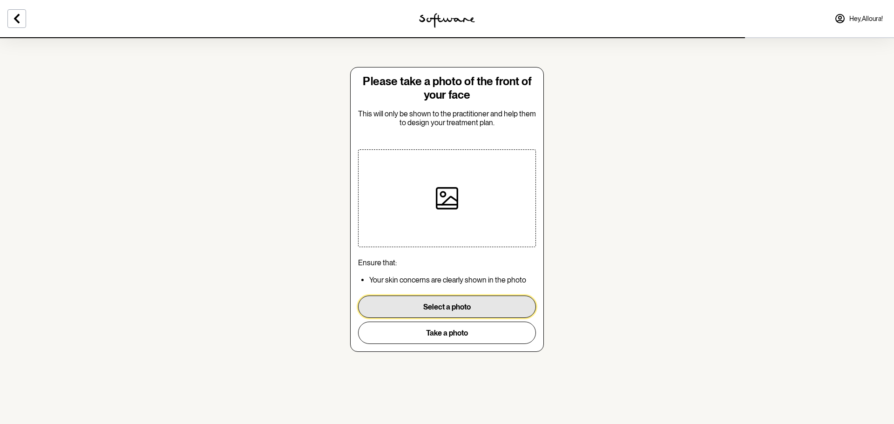
click at [437, 314] on button "Select a photo" at bounding box center [447, 307] width 178 height 22
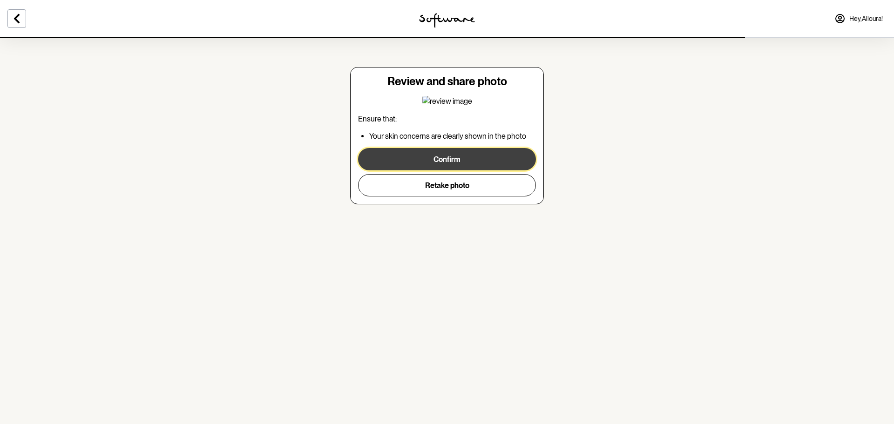
click at [459, 163] on button "Confirm" at bounding box center [447, 159] width 178 height 22
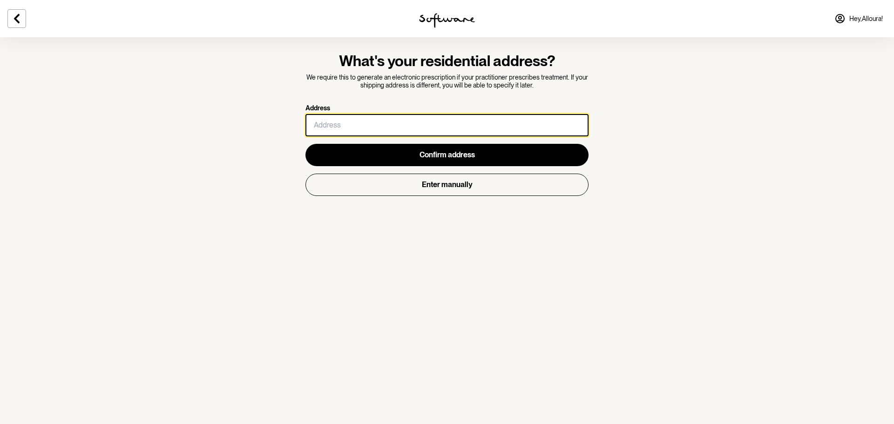
click at [414, 125] on input "Address" at bounding box center [447, 125] width 283 height 22
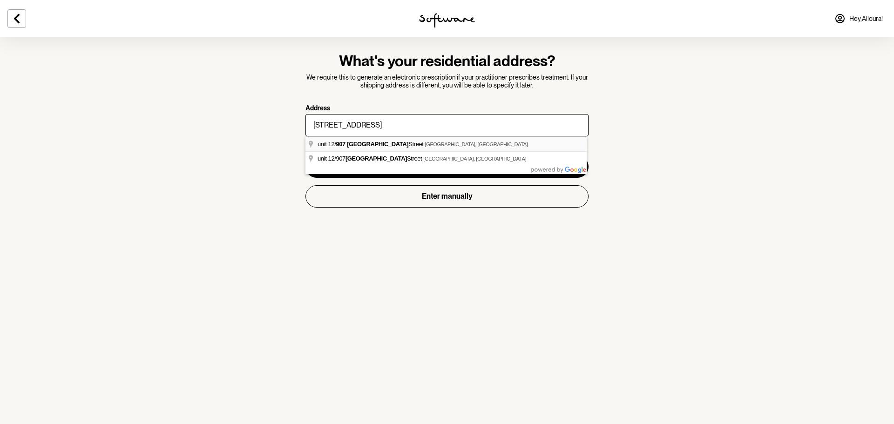
type input "unit 12"
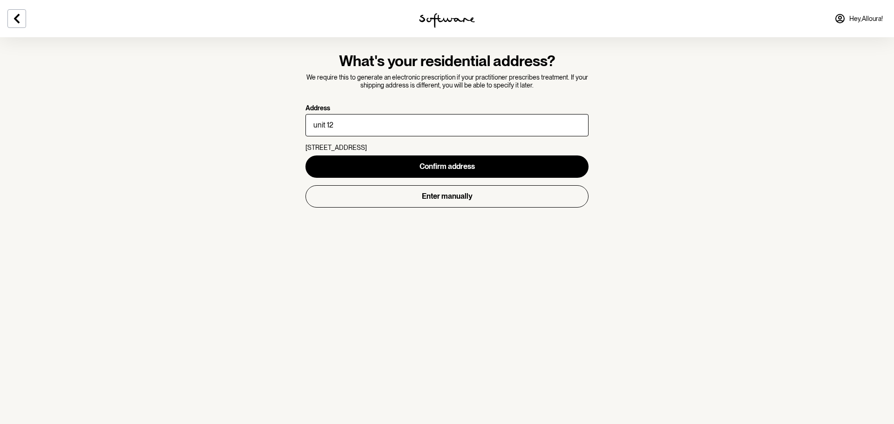
click at [409, 145] on p "unit 12 907 Brunswick Street, New Farm, 4005, QLD" at bounding box center [447, 148] width 283 height 8
drag, startPoint x: 362, startPoint y: 128, endPoint x: 0, endPoint y: 55, distance: 369.6
click at [206, 103] on section "What's your residential address? We require this to generate an electronic pres…" at bounding box center [447, 212] width 894 height 424
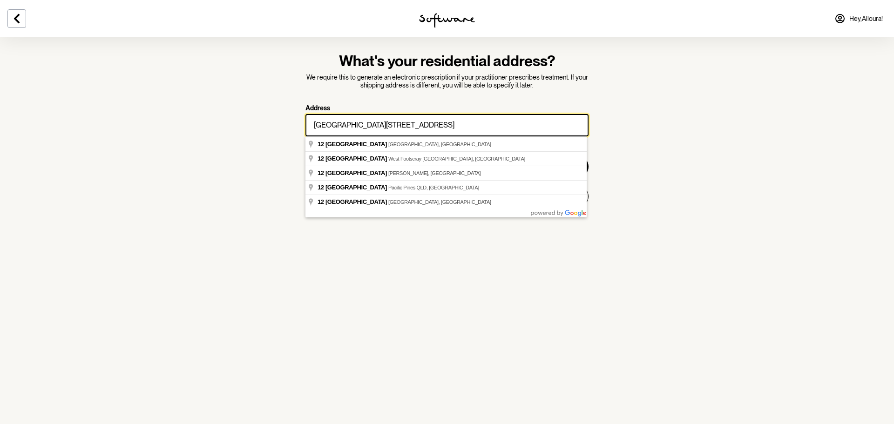
click at [337, 123] on input "Unit 12 Brunswick street" at bounding box center [447, 125] width 283 height 22
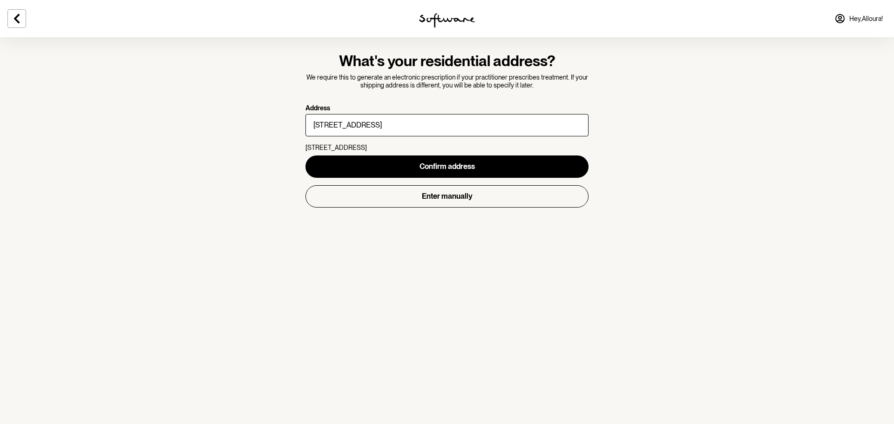
type input "unit 12"
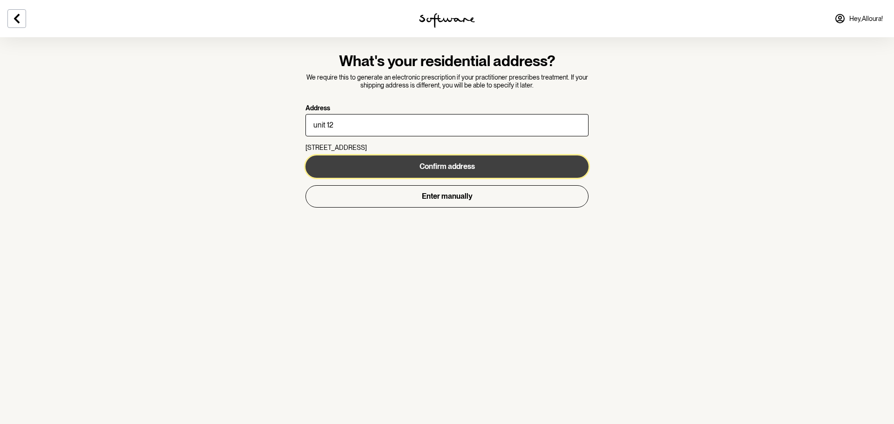
click at [493, 166] on button "Confirm address" at bounding box center [447, 167] width 283 height 22
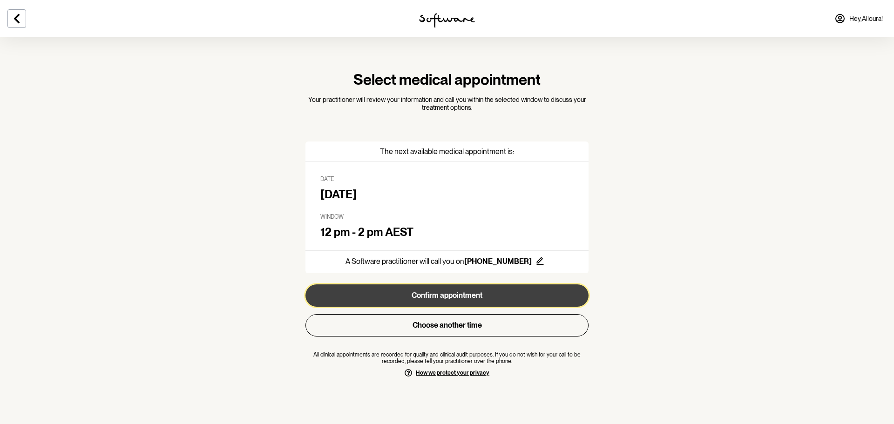
click at [503, 297] on button "Confirm appointment" at bounding box center [447, 296] width 283 height 22
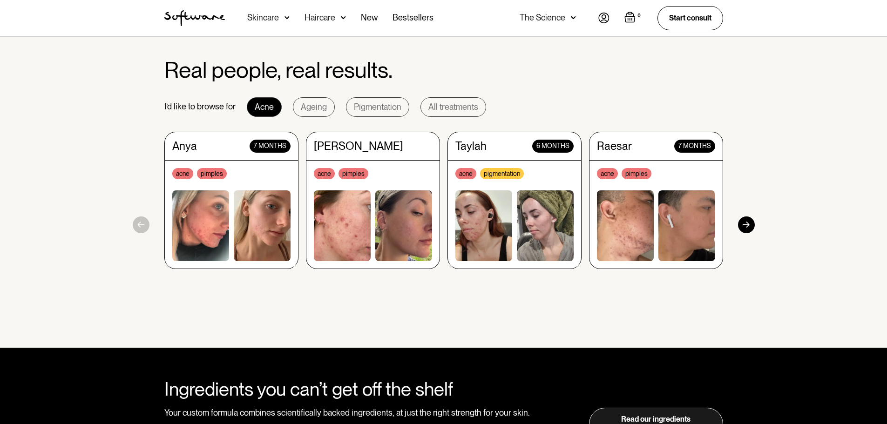
scroll to position [839, 0]
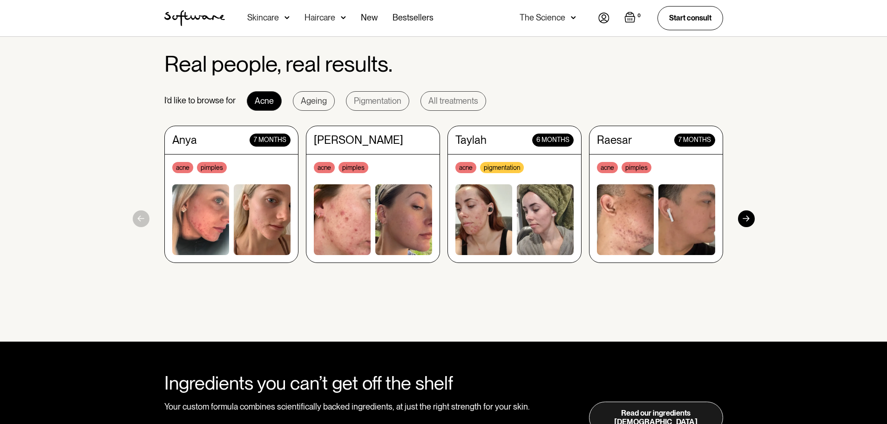
click at [320, 102] on div "Ageing" at bounding box center [314, 100] width 26 height 9
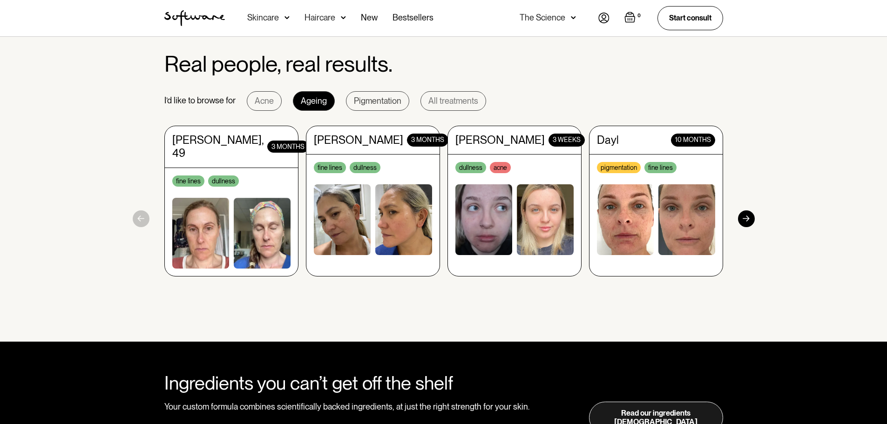
click at [354, 101] on div "Pigmentation" at bounding box center [378, 100] width 48 height 9
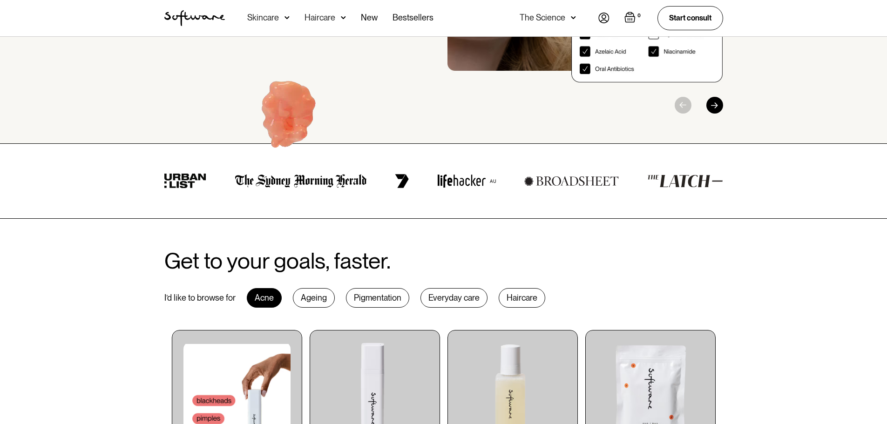
scroll to position [0, 0]
